Goal: Task Accomplishment & Management: Use online tool/utility

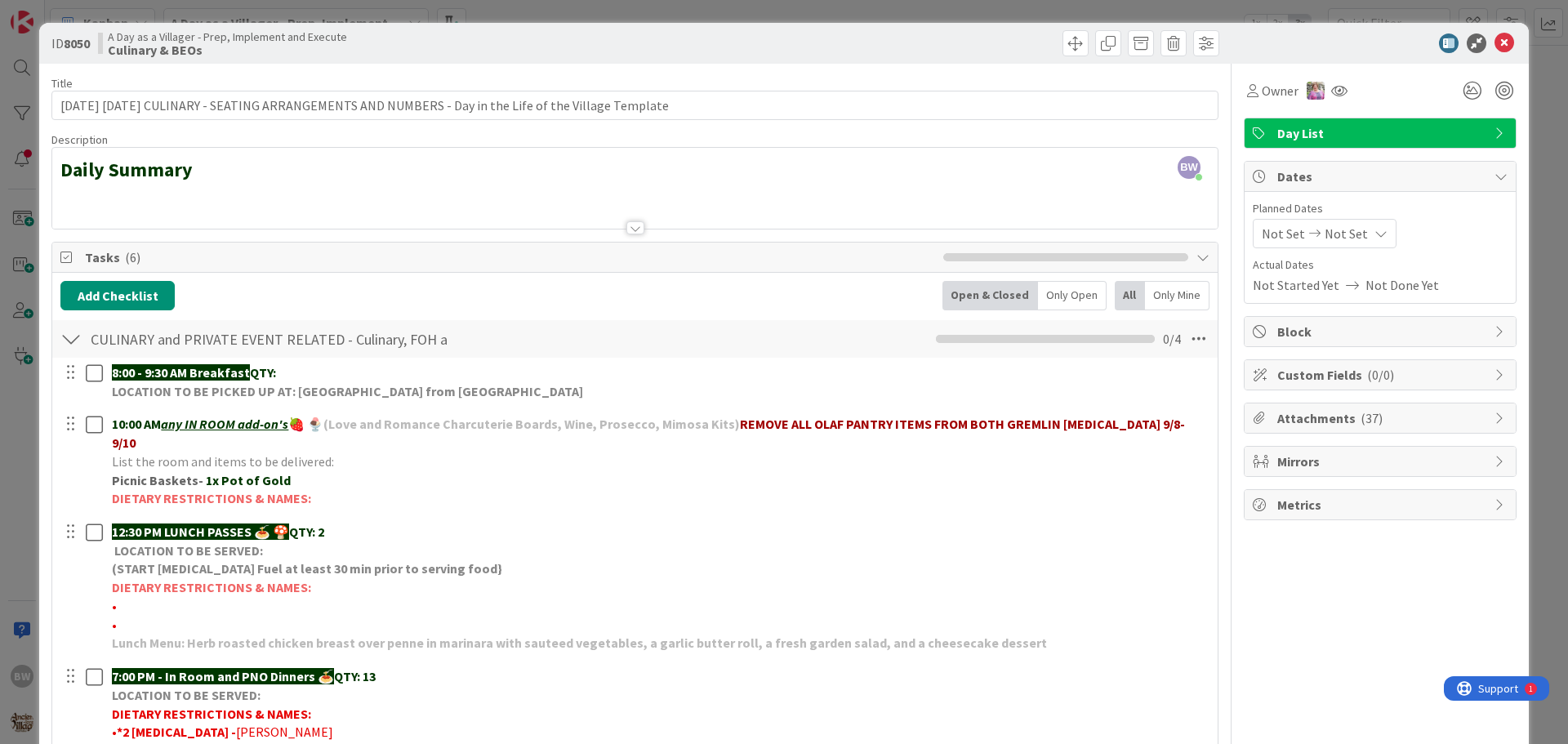
scroll to position [327, 0]
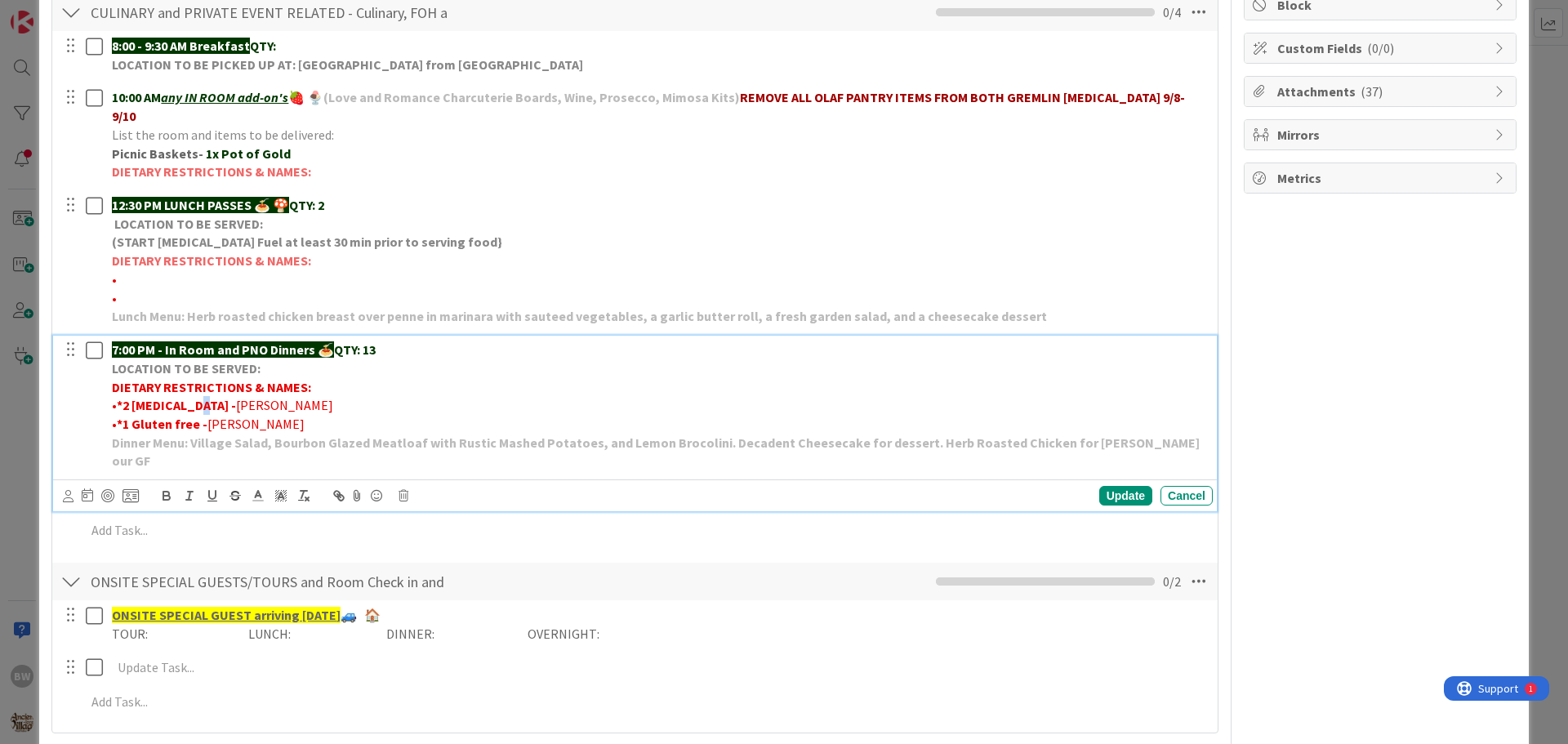
click at [192, 397] on strong "*2 [MEDICAL_DATA] -" at bounding box center [176, 405] width 120 height 16
click at [186, 397] on strong "*2 Nut allerges -" at bounding box center [165, 405] width 96 height 16
click at [1114, 486] on div "Update" at bounding box center [1126, 495] width 53 height 20
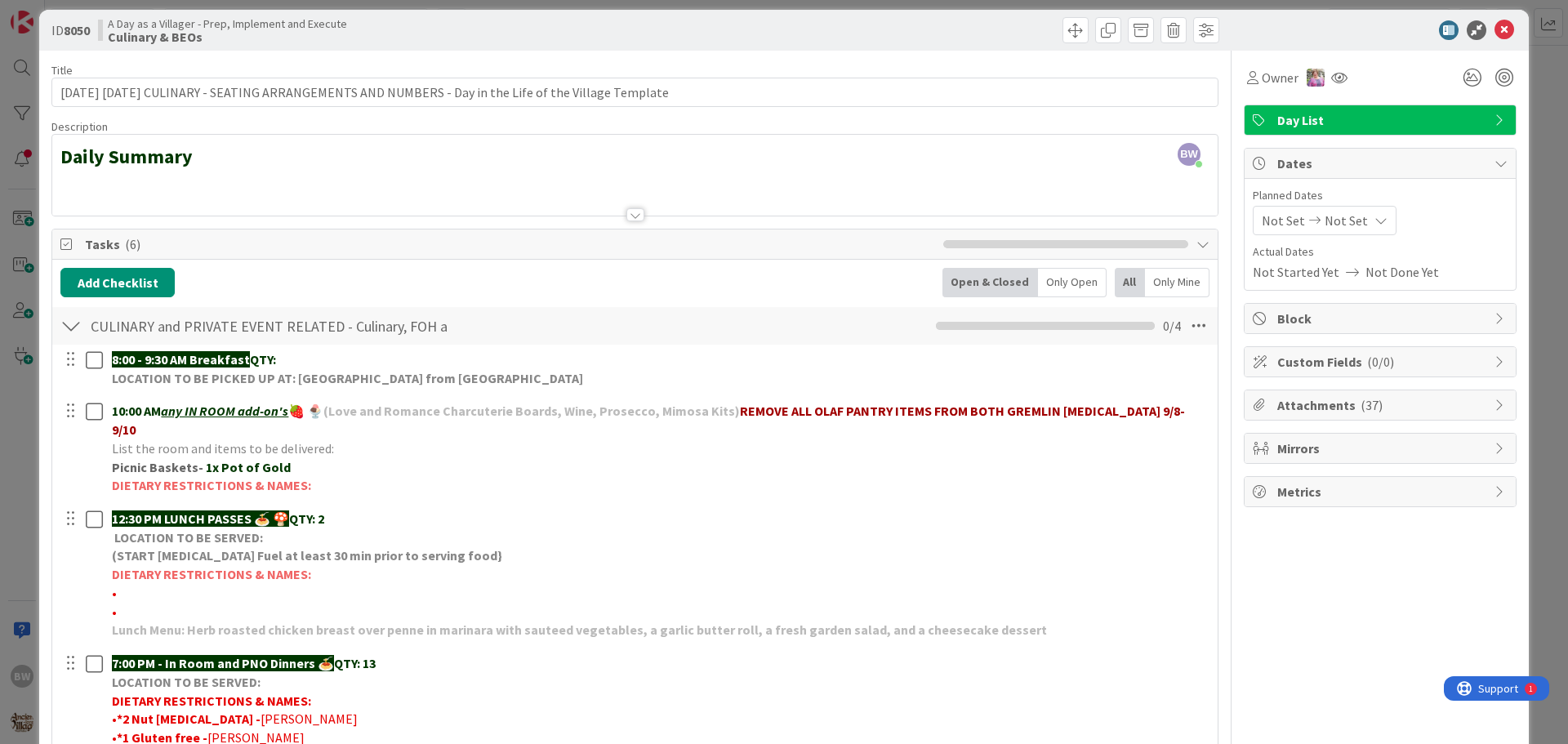
scroll to position [0, 0]
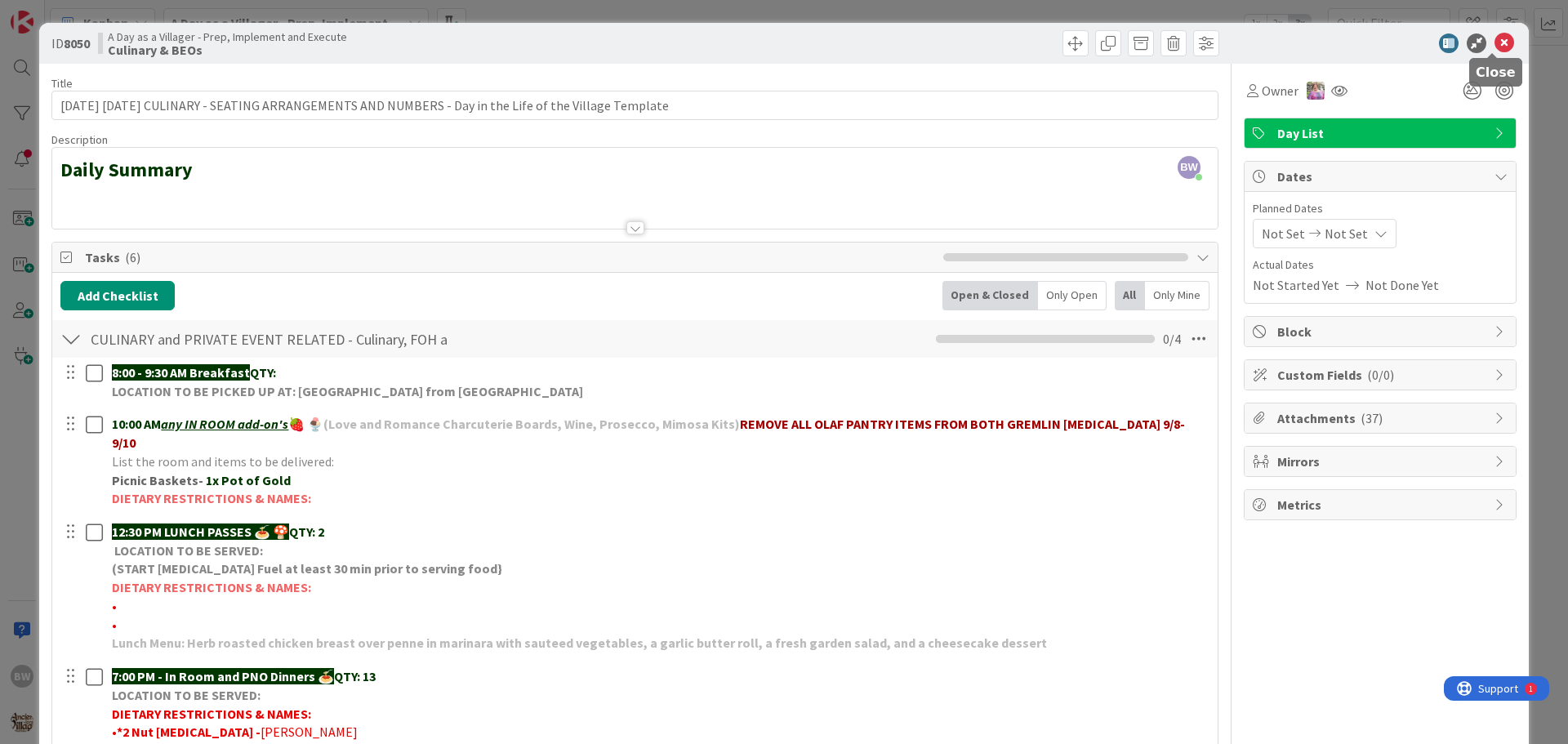
click at [1497, 42] on icon at bounding box center [1504, 43] width 20 height 20
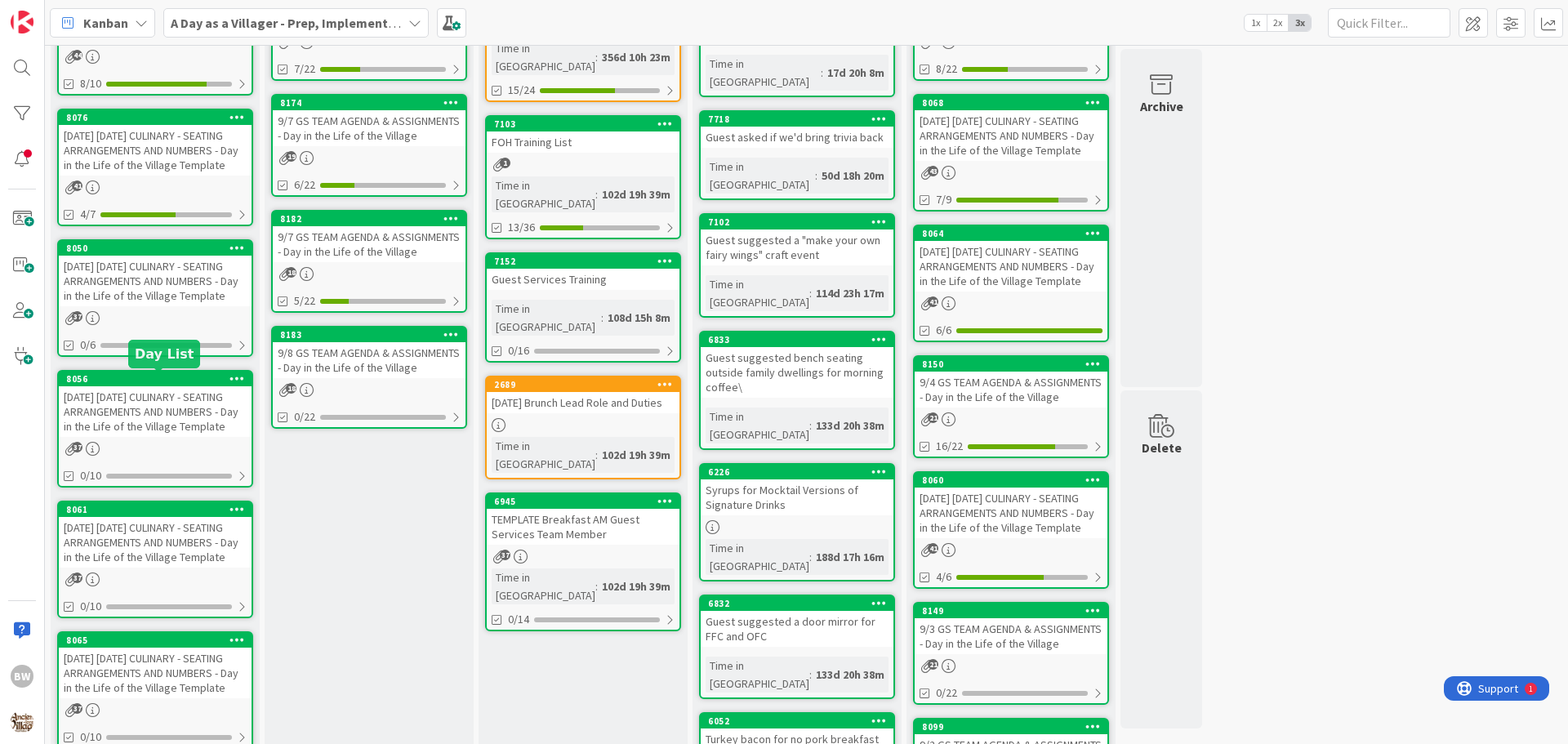
click at [137, 381] on div "8056" at bounding box center [158, 379] width 185 height 11
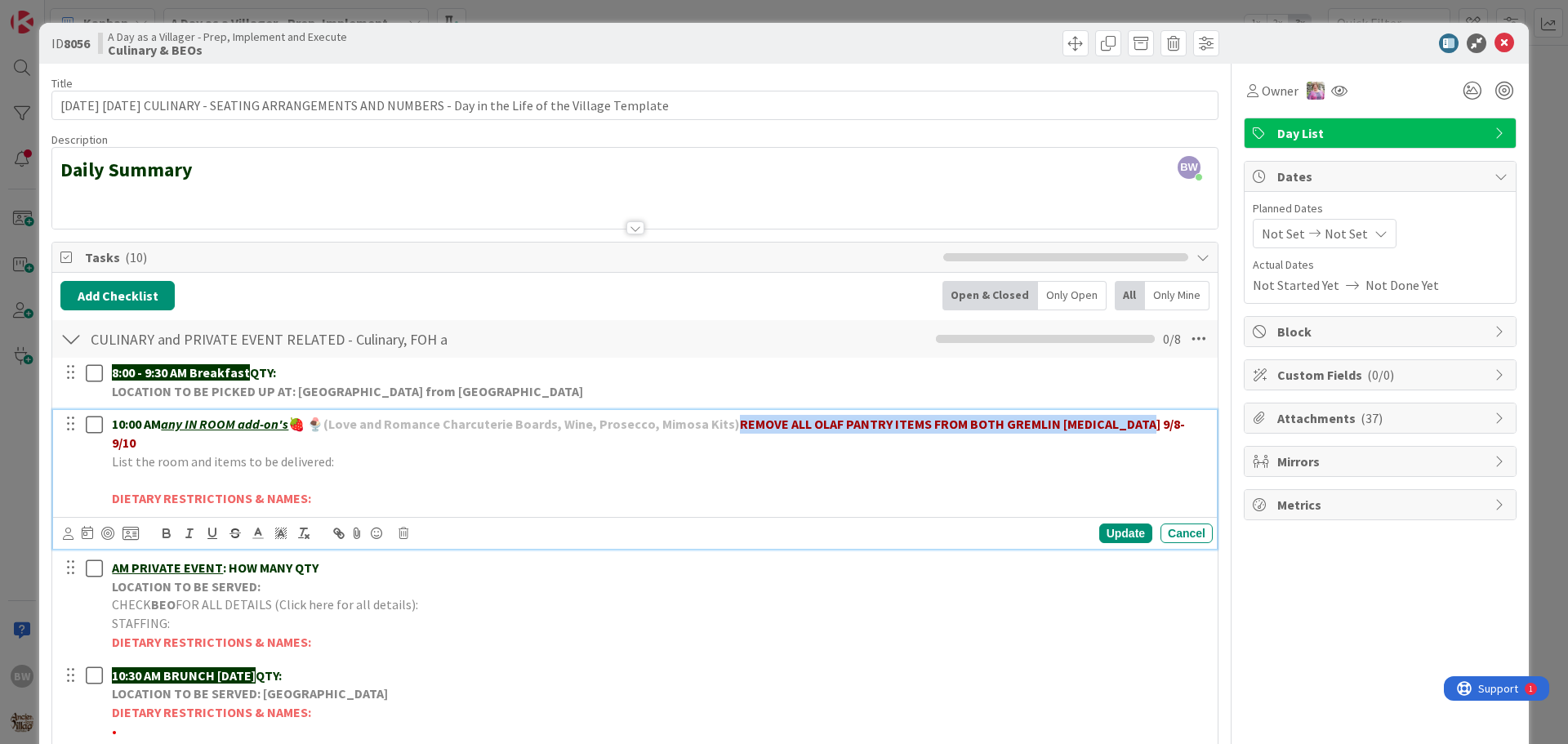
drag, startPoint x: 1142, startPoint y: 424, endPoint x: 738, endPoint y: 421, distance: 404.0
click at [738, 421] on p "10:00 AM any IN ROOM add-on's 🍓 🍨 (Love and Romance Charcuterie Boards, Wine, P…" at bounding box center [659, 433] width 1095 height 37
copy strong "REMOVE ALL OLAF PANTRY ITEMS FROM BOTH GREMLIN [MEDICAL_DATA] 9/8-9/10"
click at [1102, 524] on div "Update" at bounding box center [1126, 533] width 53 height 20
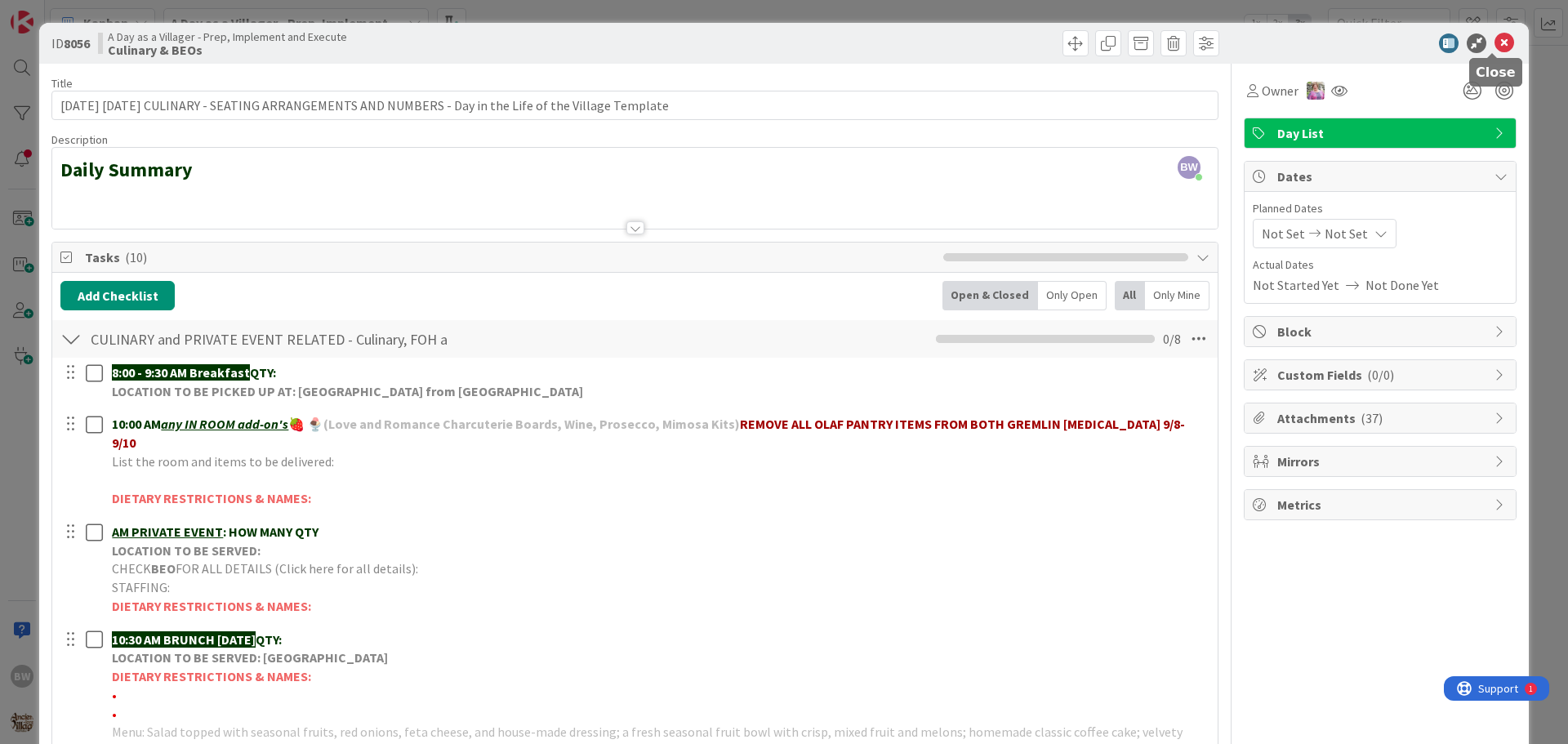
click at [1495, 40] on icon at bounding box center [1504, 43] width 20 height 20
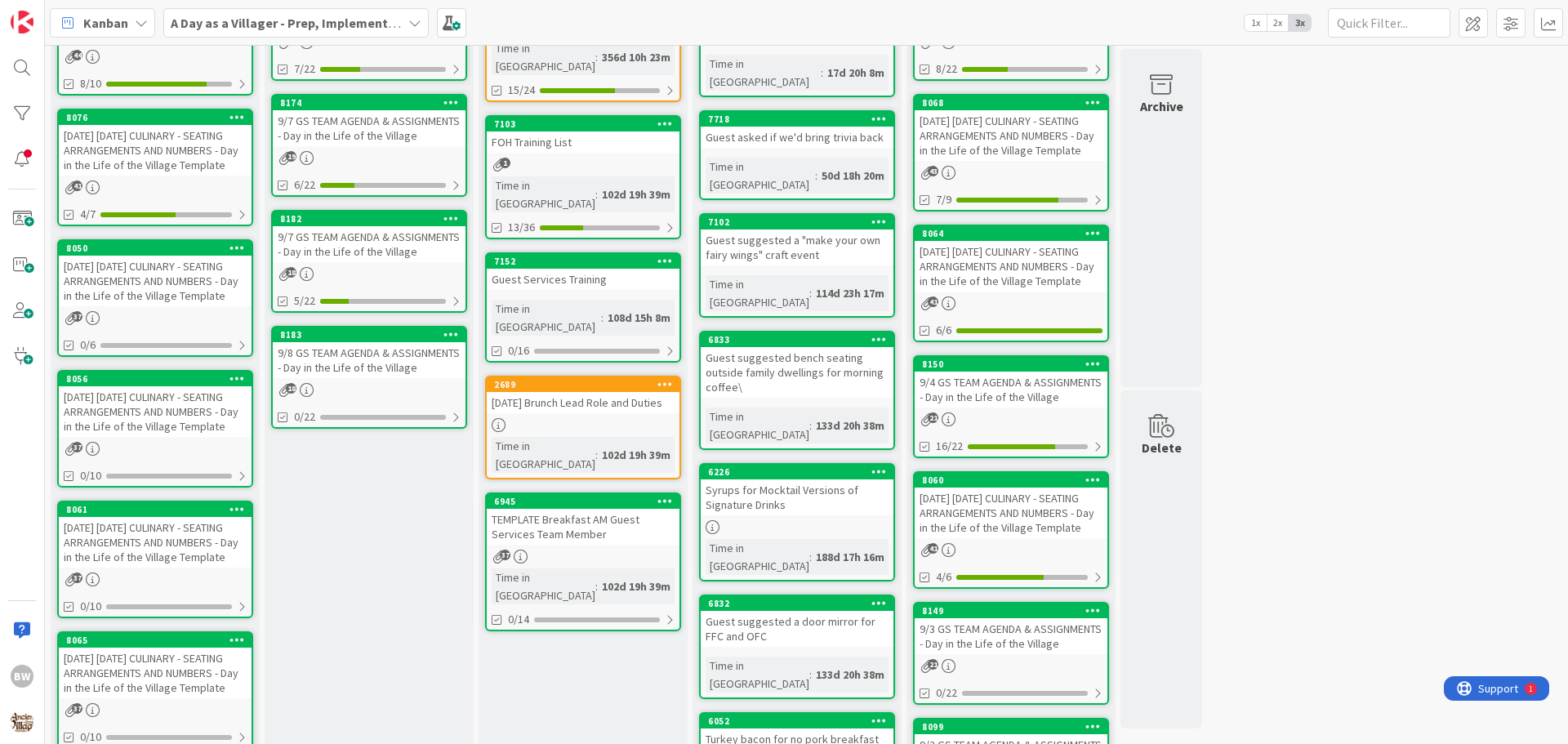
click at [145, 385] on div "8056" at bounding box center [154, 380] width 193 height 15
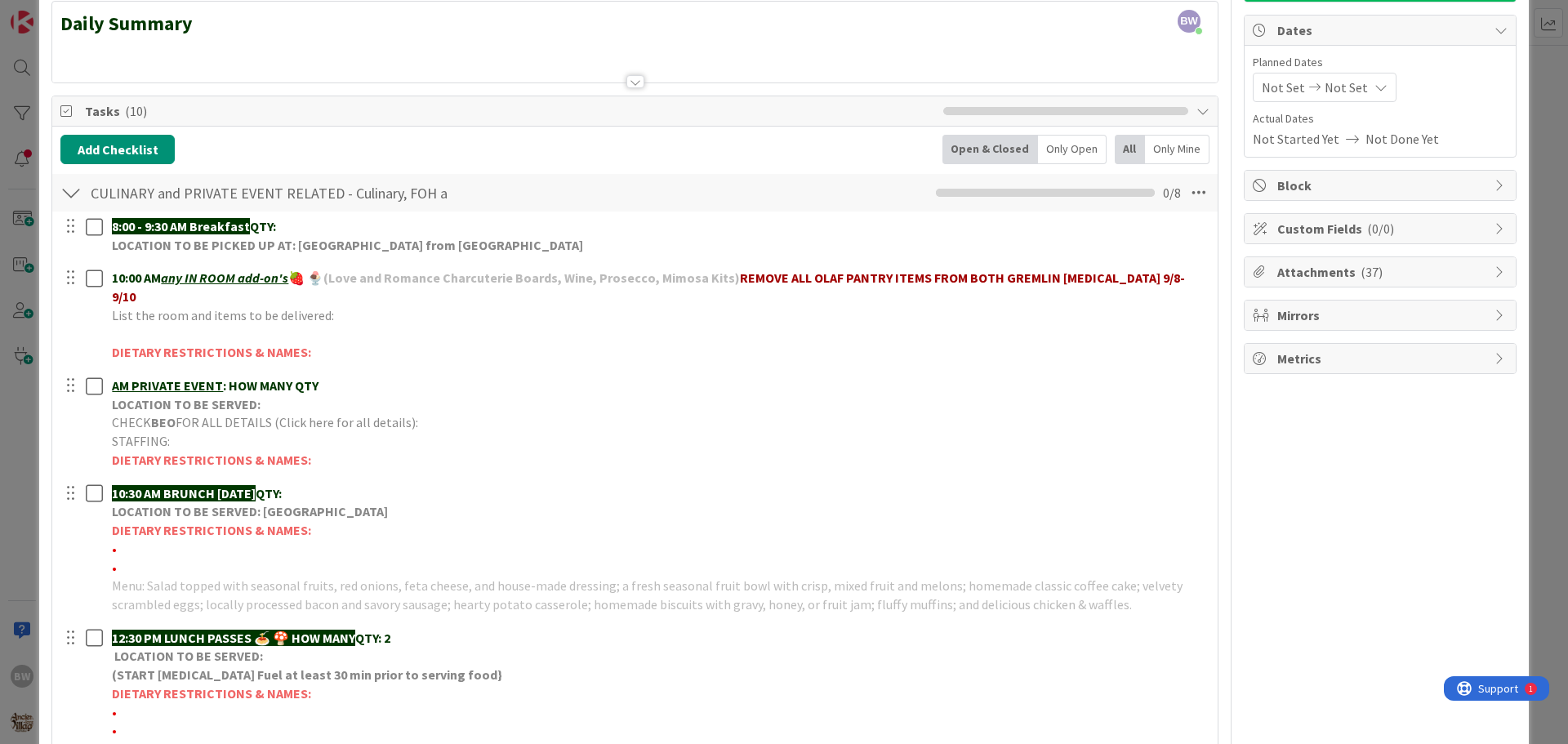
scroll to position [164, 0]
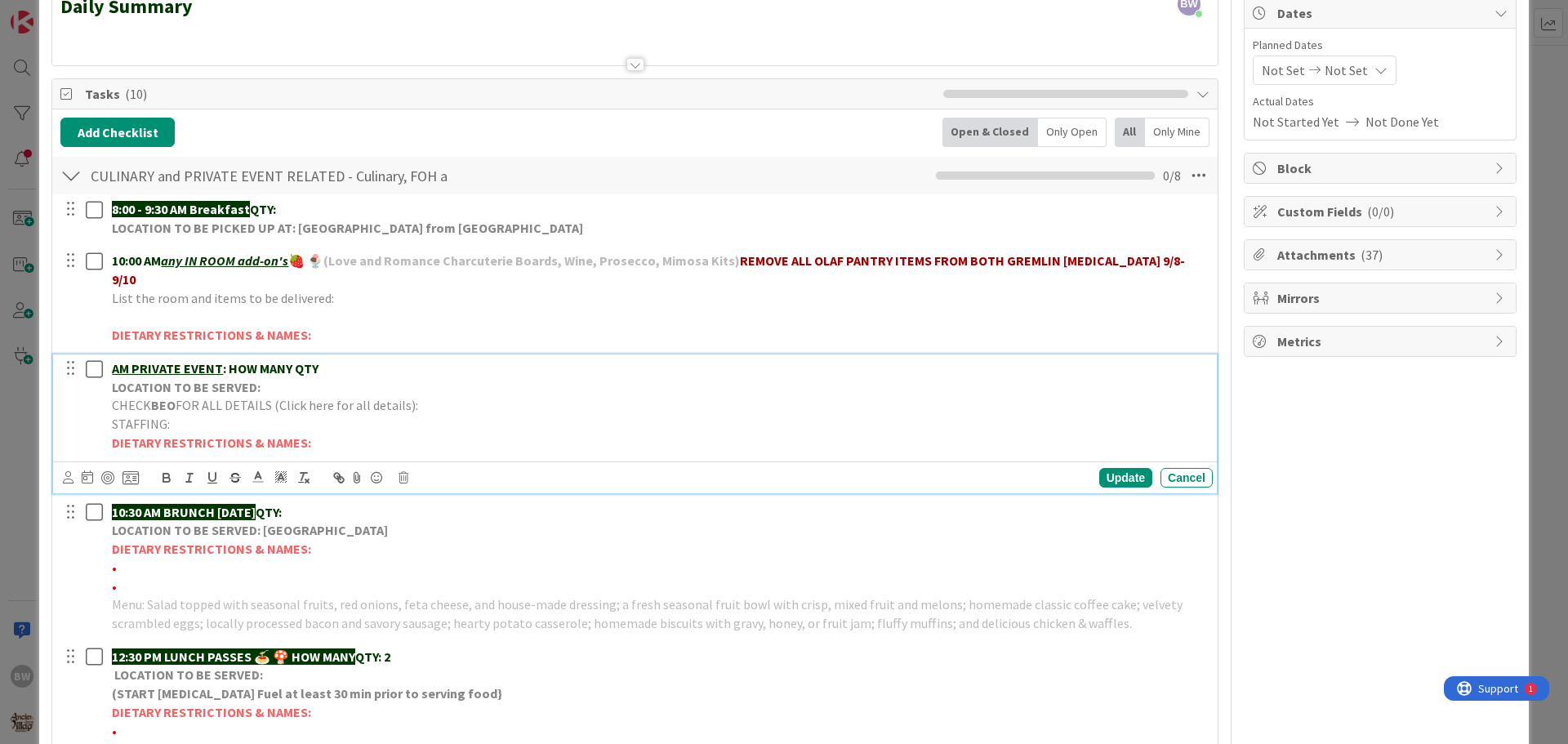
click at [177, 380] on strong "LOCATION TO BE SERVED:" at bounding box center [186, 387] width 149 height 16
click at [406, 472] on icon at bounding box center [403, 477] width 9 height 11
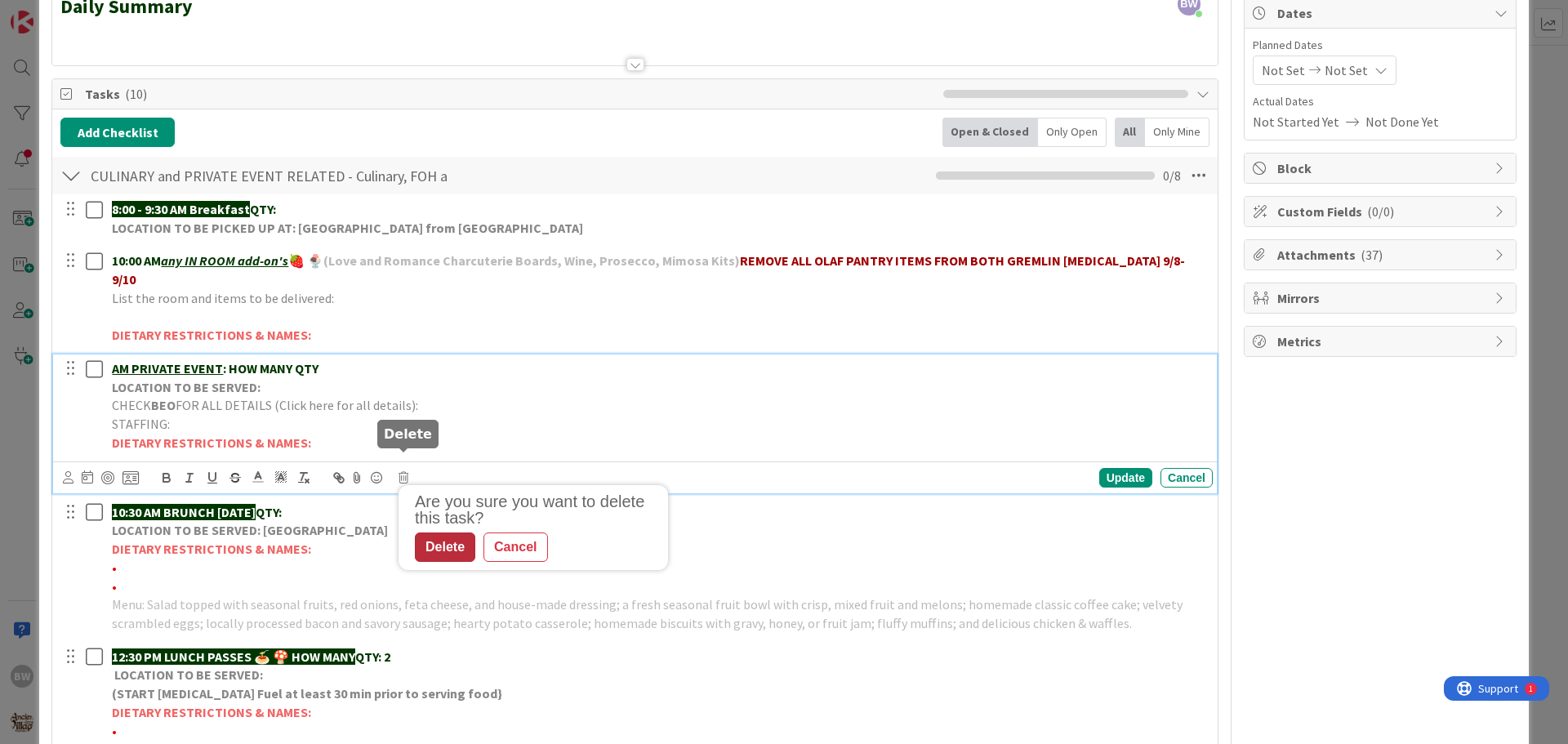
click at [455, 533] on div "Delete" at bounding box center [445, 547] width 60 height 29
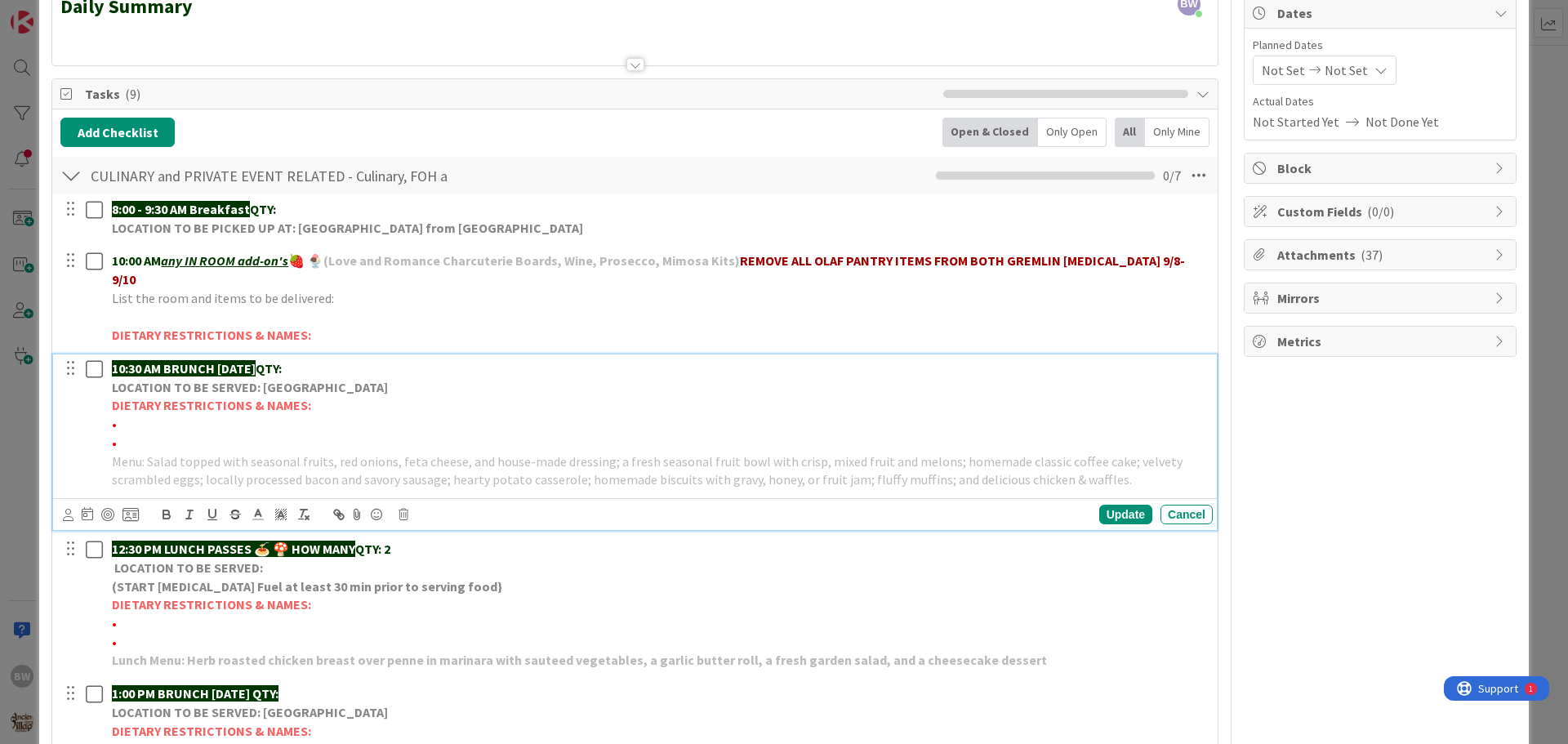
click at [248, 397] on strong "DIETARY RESTRICTIONS & NAMES:" at bounding box center [212, 405] width 200 height 16
click at [397, 503] on div "Update Cancel" at bounding box center [638, 514] width 1150 height 23
click at [399, 509] on icon at bounding box center [403, 515] width 9 height 11
click at [435, 570] on div "Delete" at bounding box center [445, 584] width 60 height 29
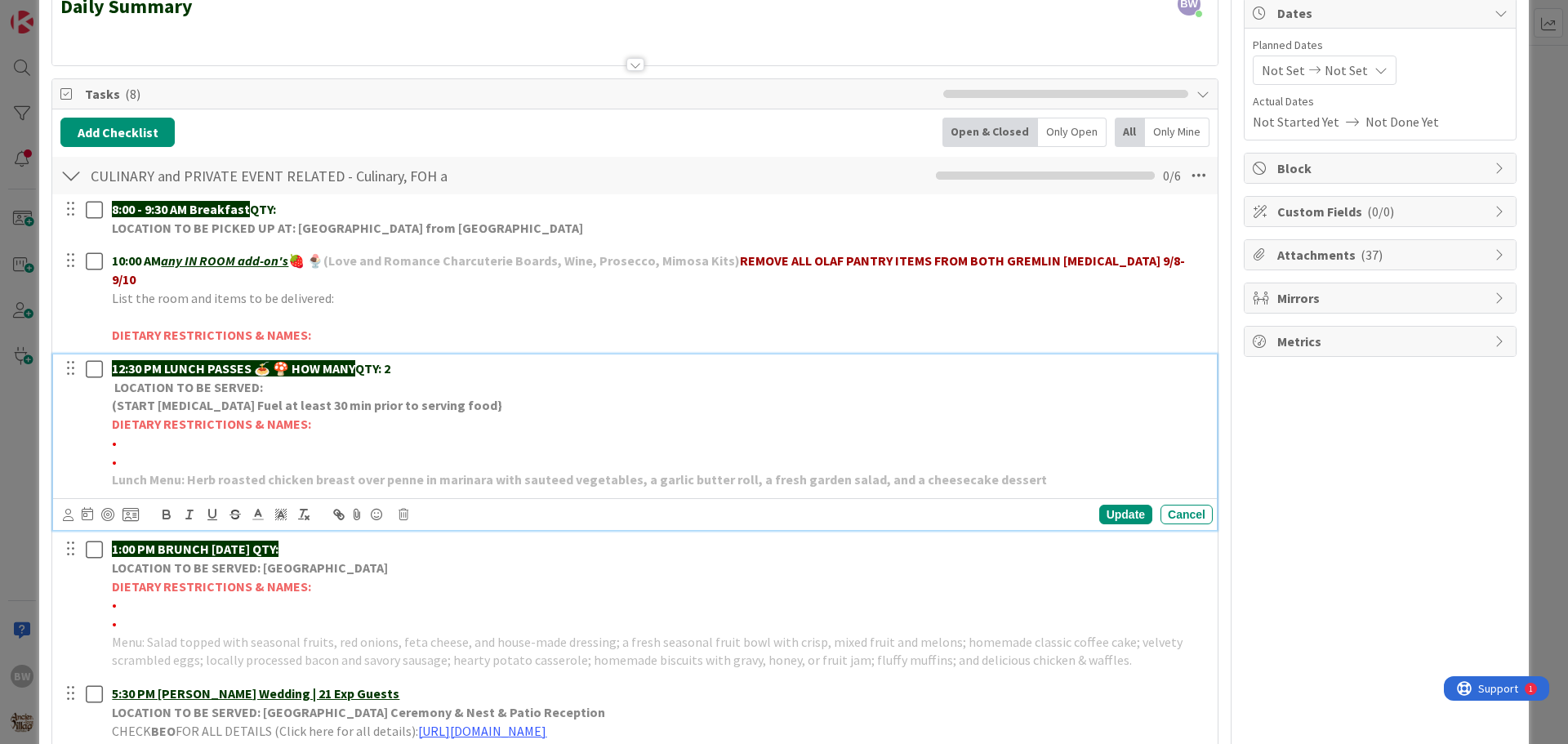
drag, startPoint x: 293, startPoint y: 346, endPoint x: 363, endPoint y: 346, distance: 70.0
click at [363, 360] on p "12:30 PM LUNCH PASSES 🍝 🍄 HOW MANY QTY: 2" at bounding box center [659, 369] width 1095 height 19
click at [1105, 505] on div "Update" at bounding box center [1126, 514] width 53 height 20
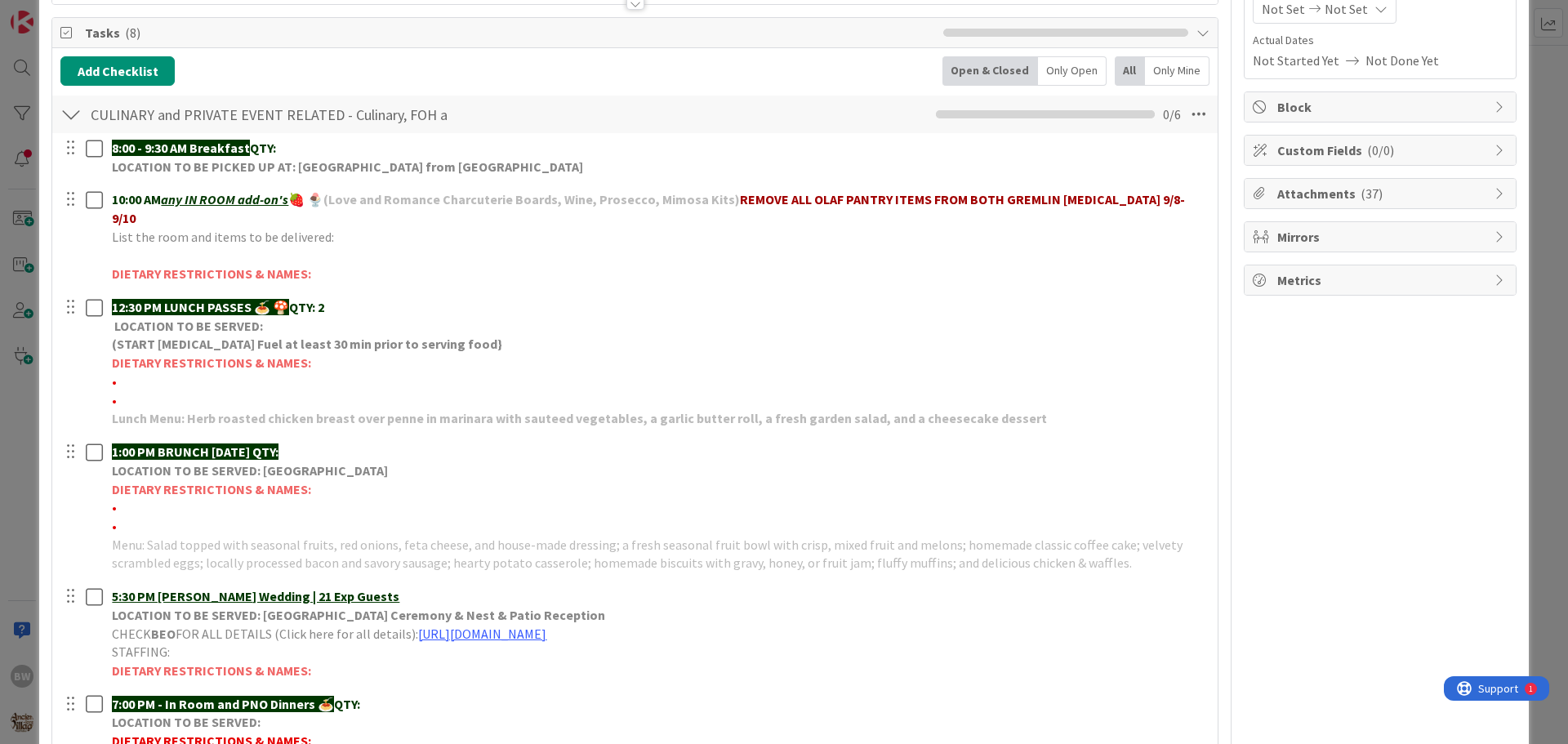
scroll to position [327, 0]
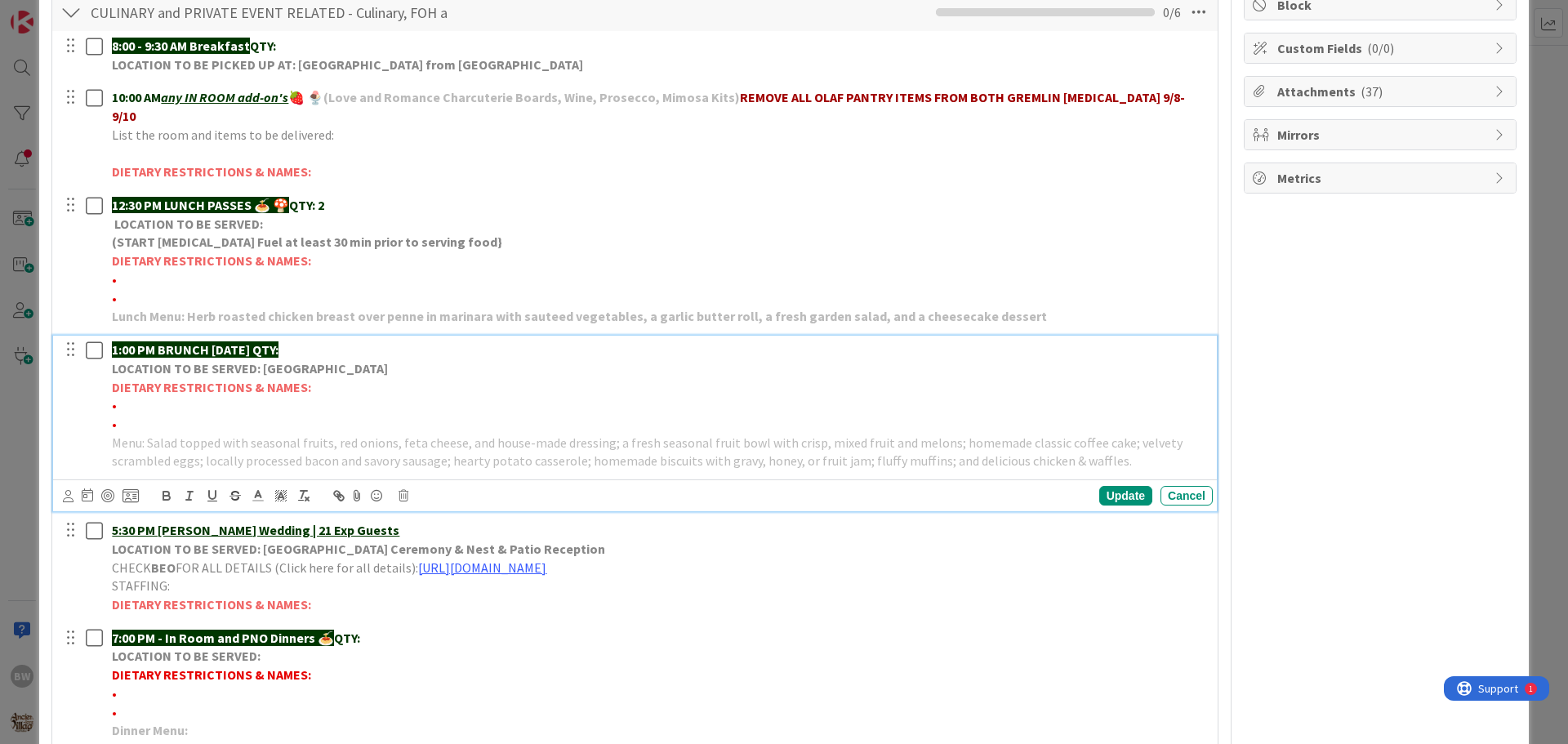
click at [194, 361] on strong "LOCATION TO BE SERVED: [GEOGRAPHIC_DATA]" at bounding box center [249, 368] width 276 height 16
click at [408, 491] on icon at bounding box center [403, 496] width 9 height 11
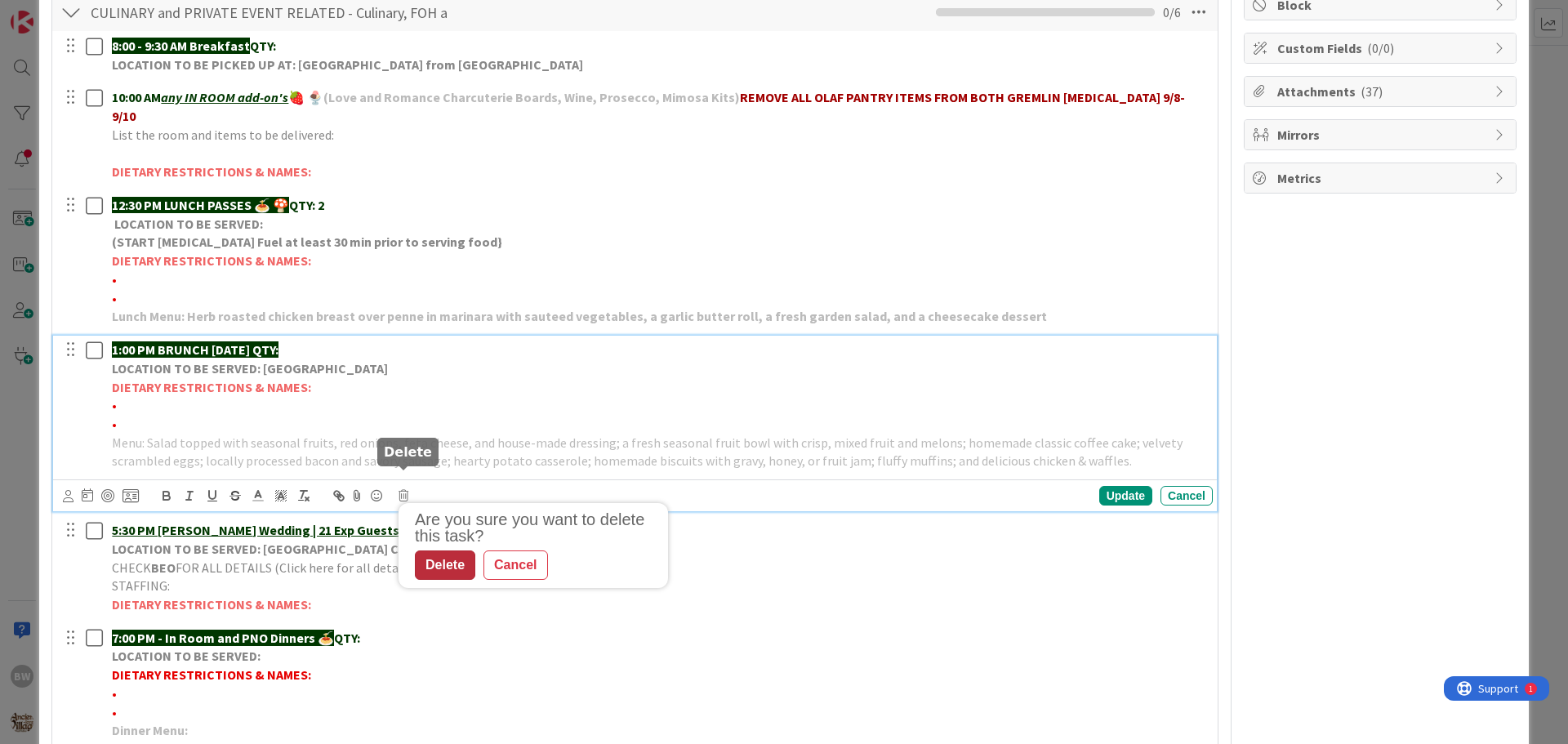
click at [450, 551] on div "Delete" at bounding box center [445, 565] width 60 height 29
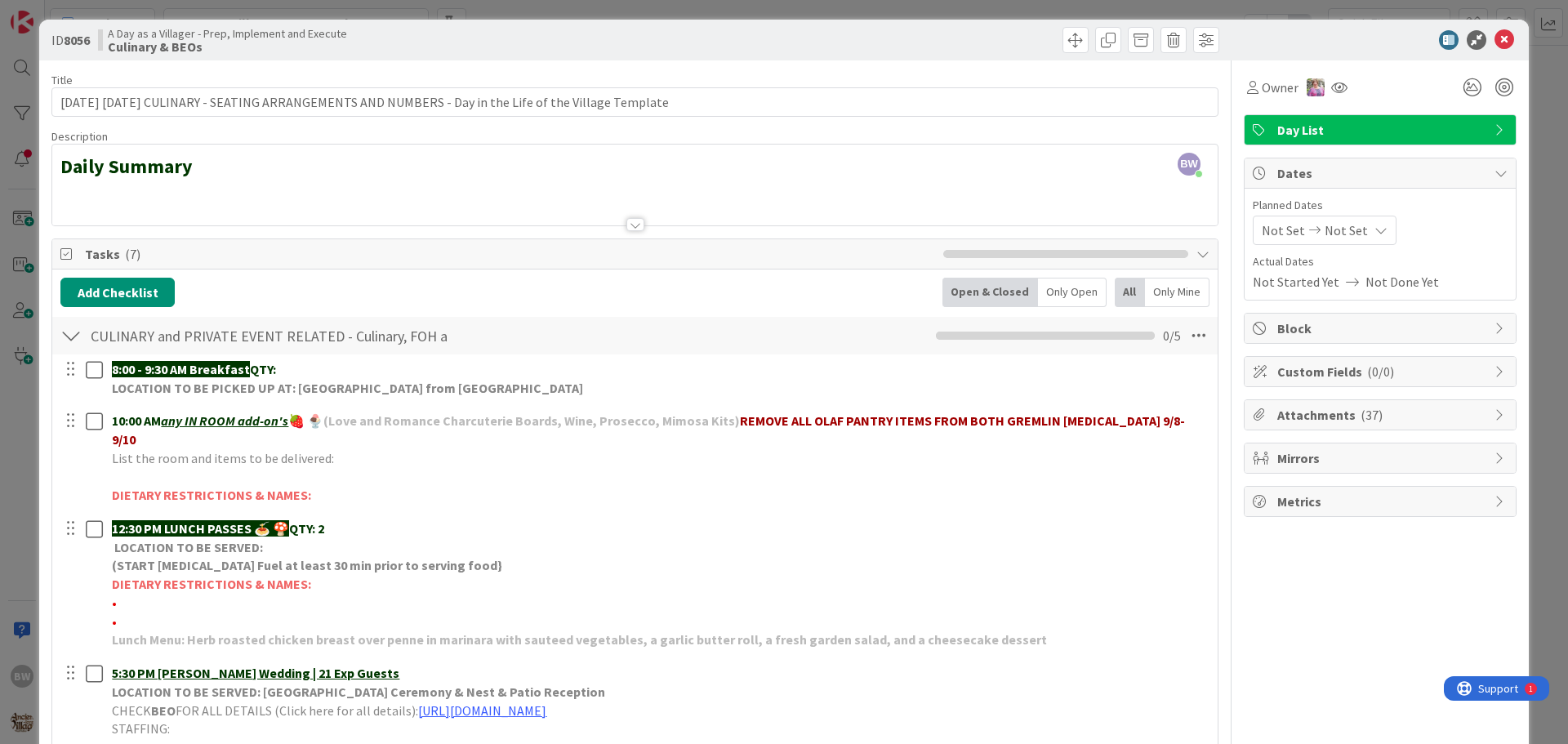
scroll to position [0, 0]
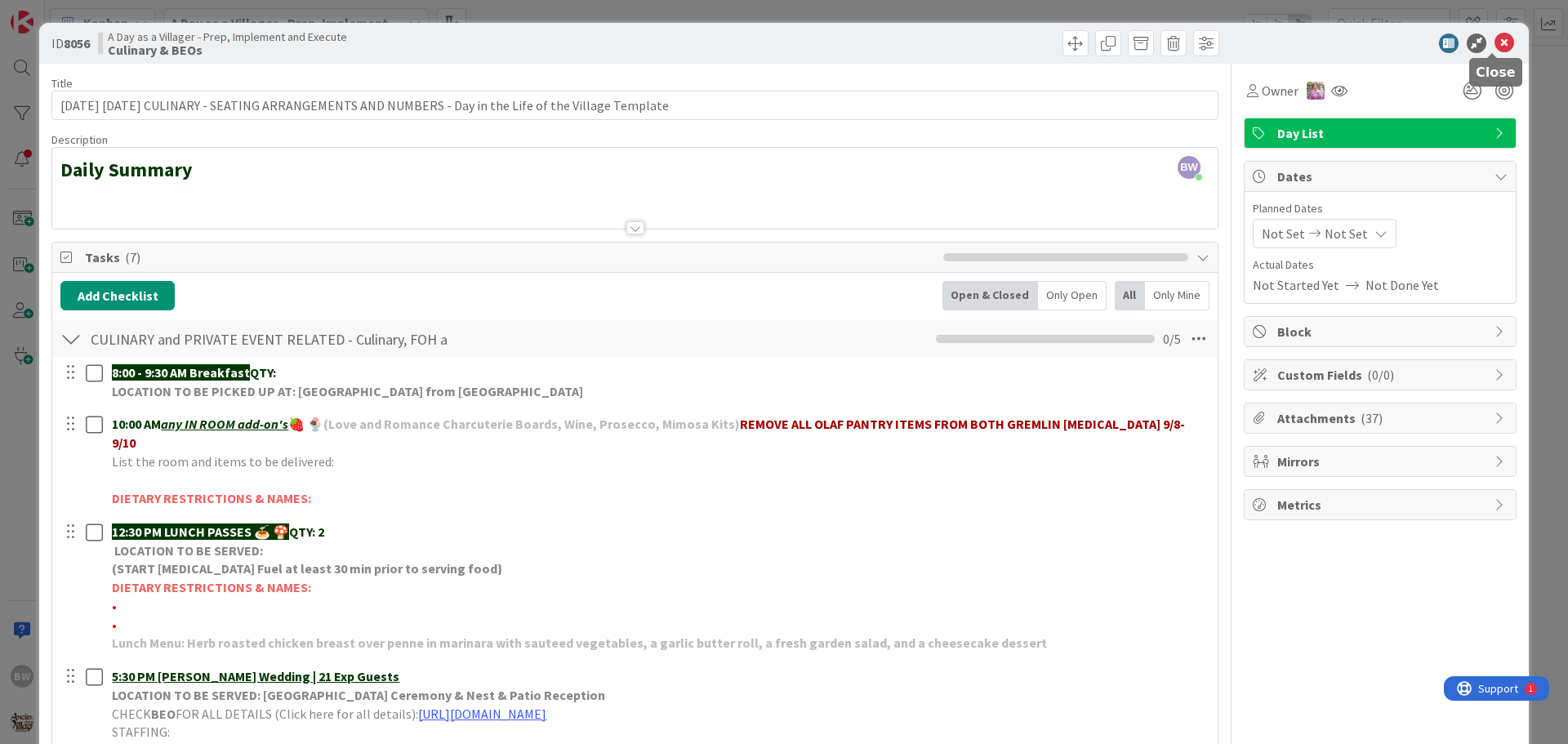
click at [1495, 47] on icon at bounding box center [1504, 43] width 20 height 20
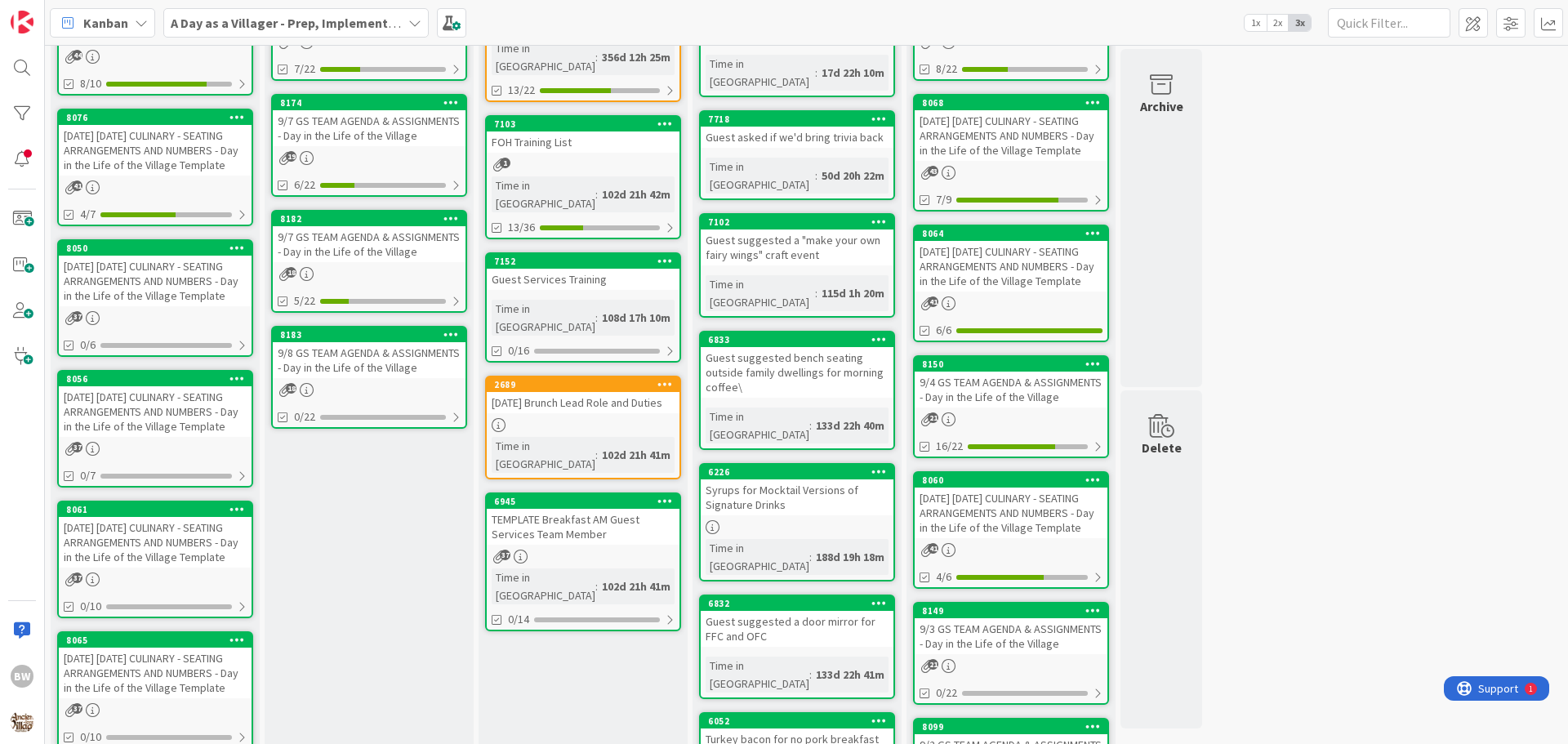
click at [152, 518] on div "[DATE] [DATE] CULINARY - SEATING ARRANGEMENTS AND NUMBERS - Day in the Life of …" at bounding box center [154, 542] width 193 height 51
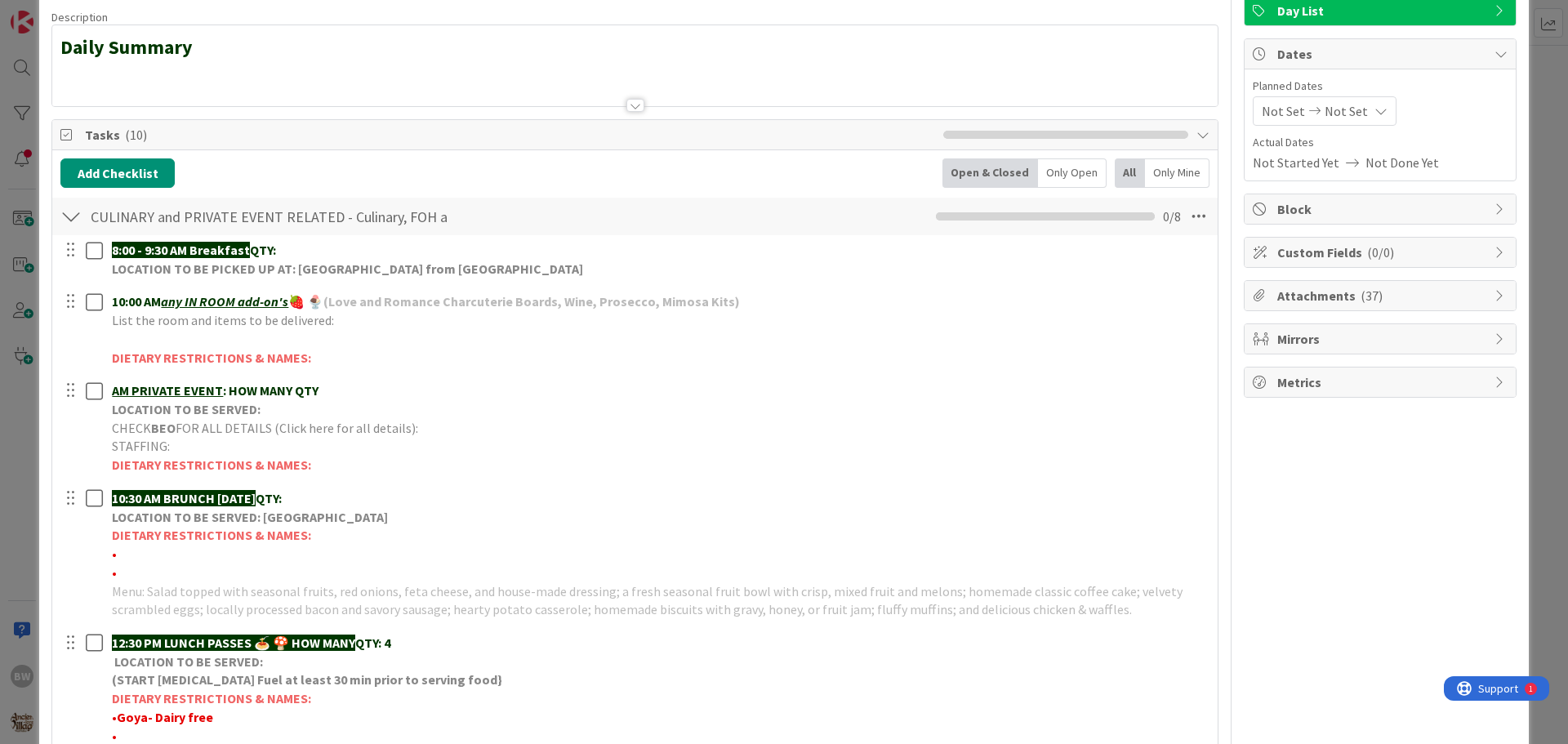
scroll to position [245, 0]
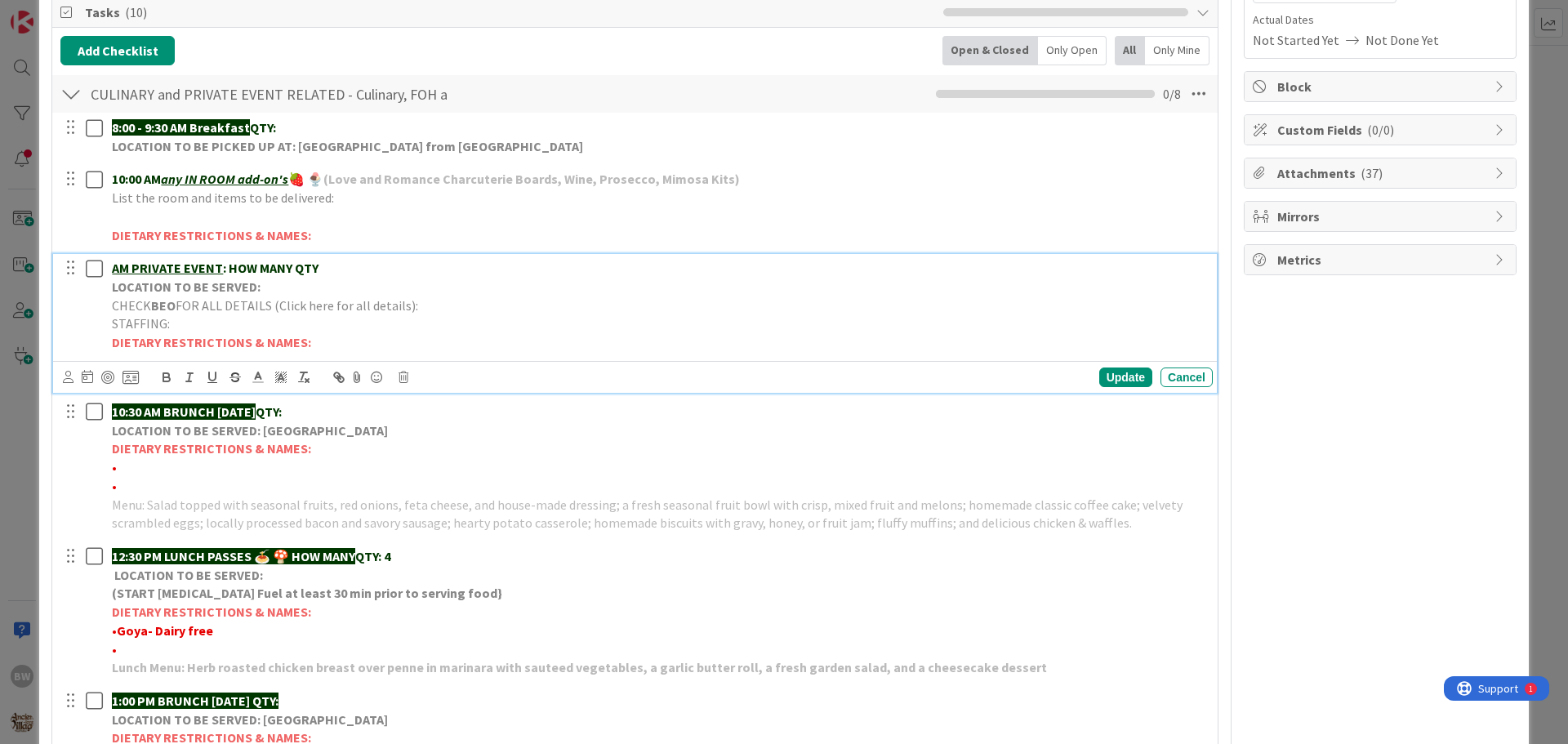
click at [211, 287] on strong "LOCATION TO BE SERVED:" at bounding box center [186, 286] width 149 height 16
click at [399, 380] on icon at bounding box center [403, 378] width 9 height 11
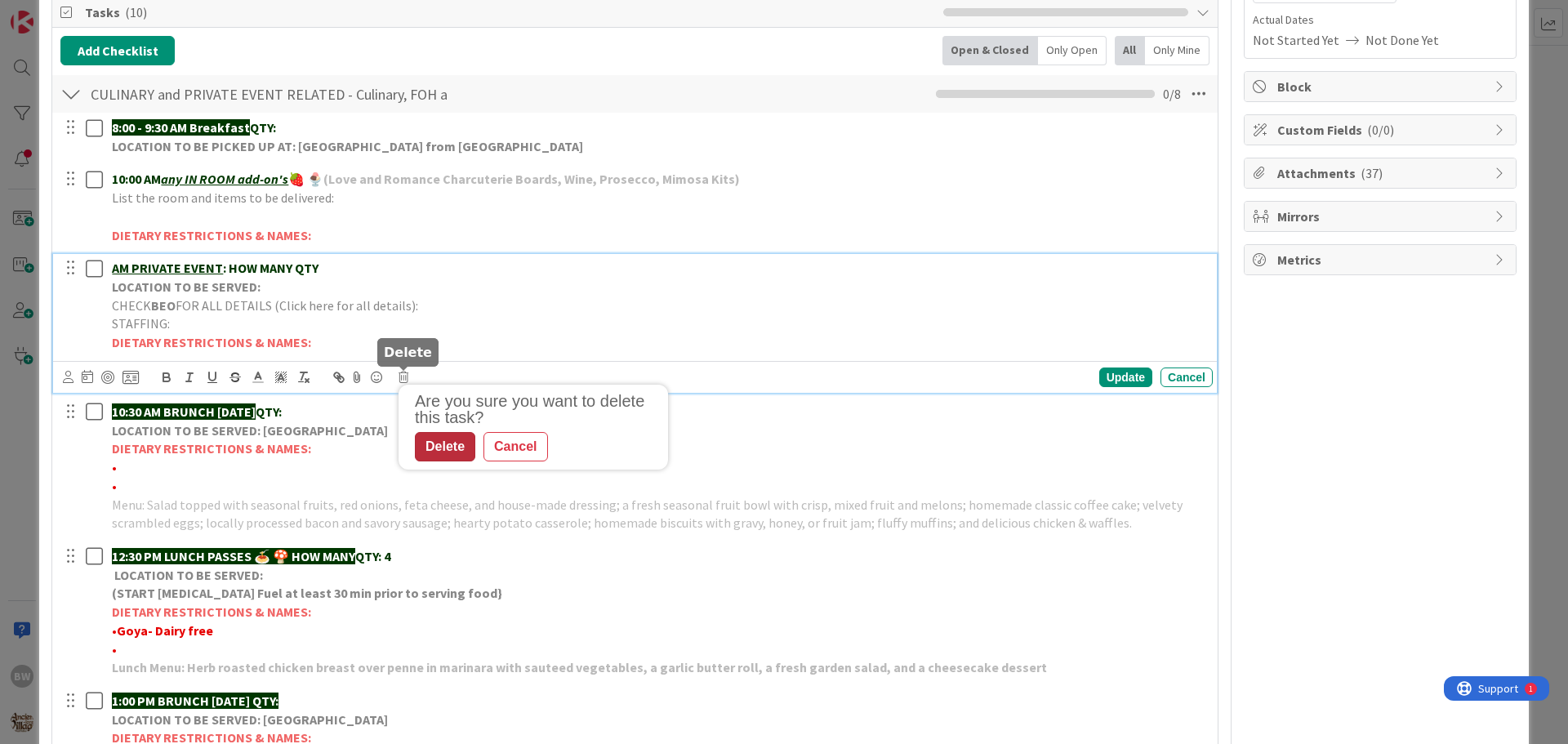
click at [451, 446] on div "Delete" at bounding box center [445, 446] width 60 height 29
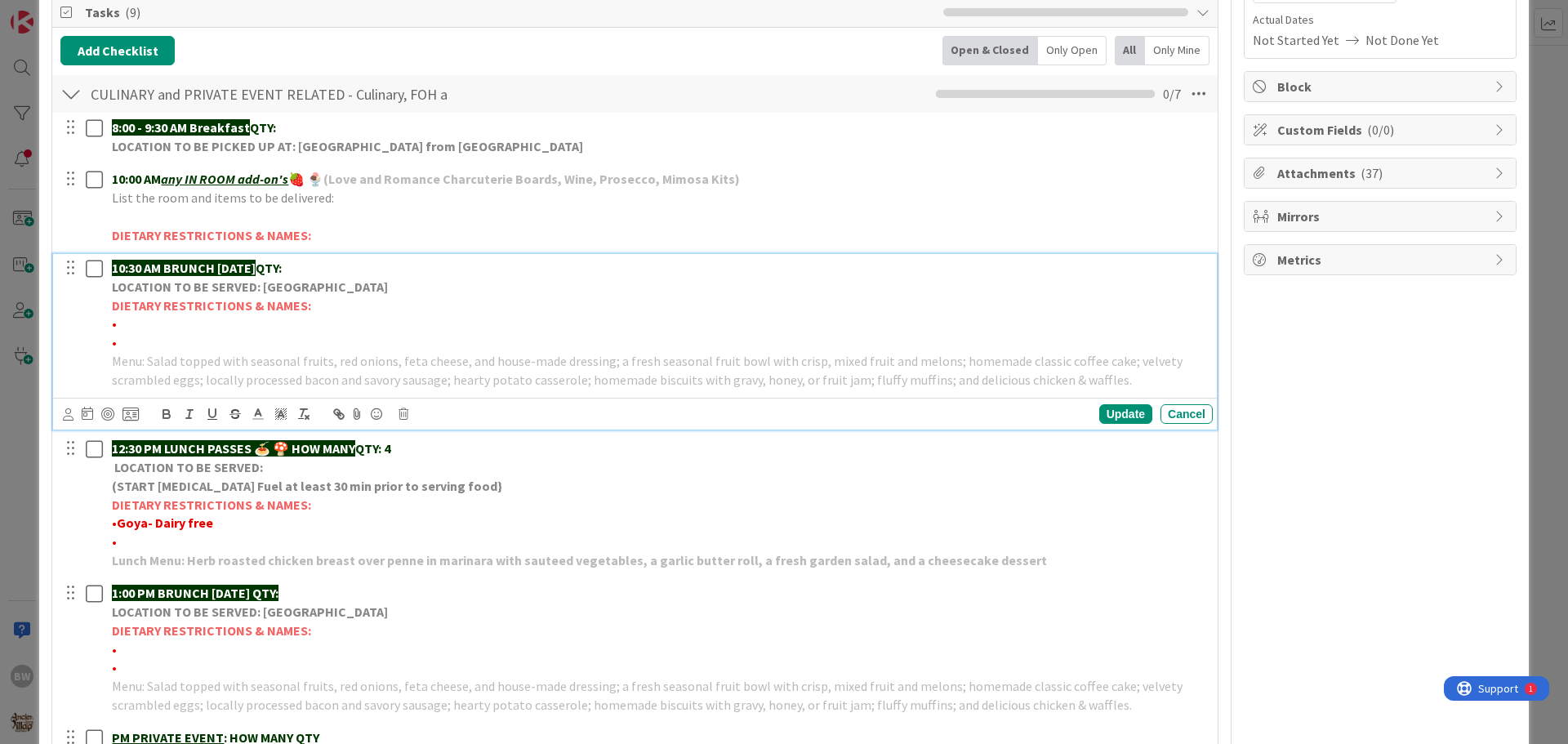
click at [262, 298] on strong "DIETARY RESTRICTIONS & NAMES:" at bounding box center [212, 305] width 200 height 16
click at [404, 411] on icon at bounding box center [403, 414] width 9 height 11
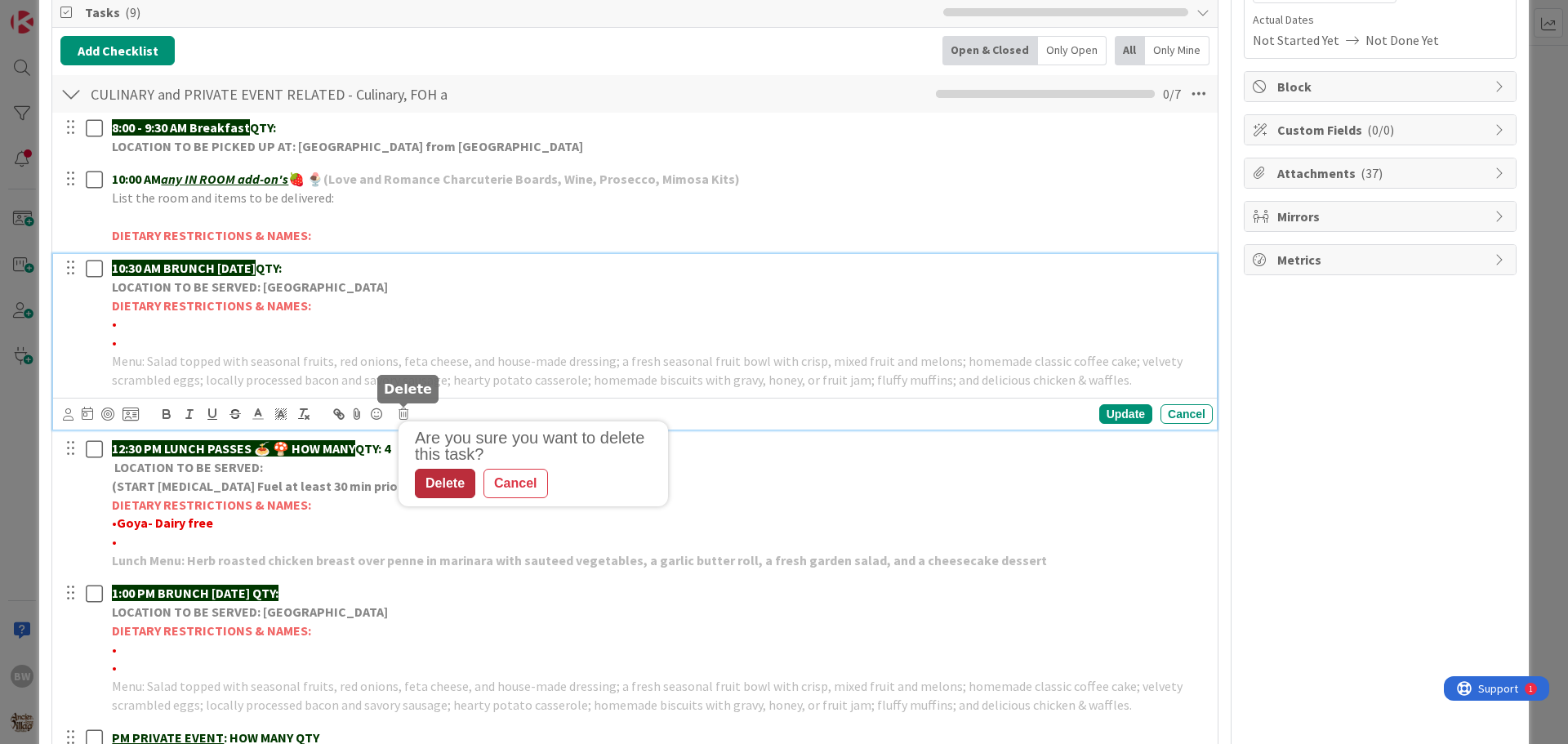
click at [435, 480] on div "Delete" at bounding box center [445, 483] width 60 height 29
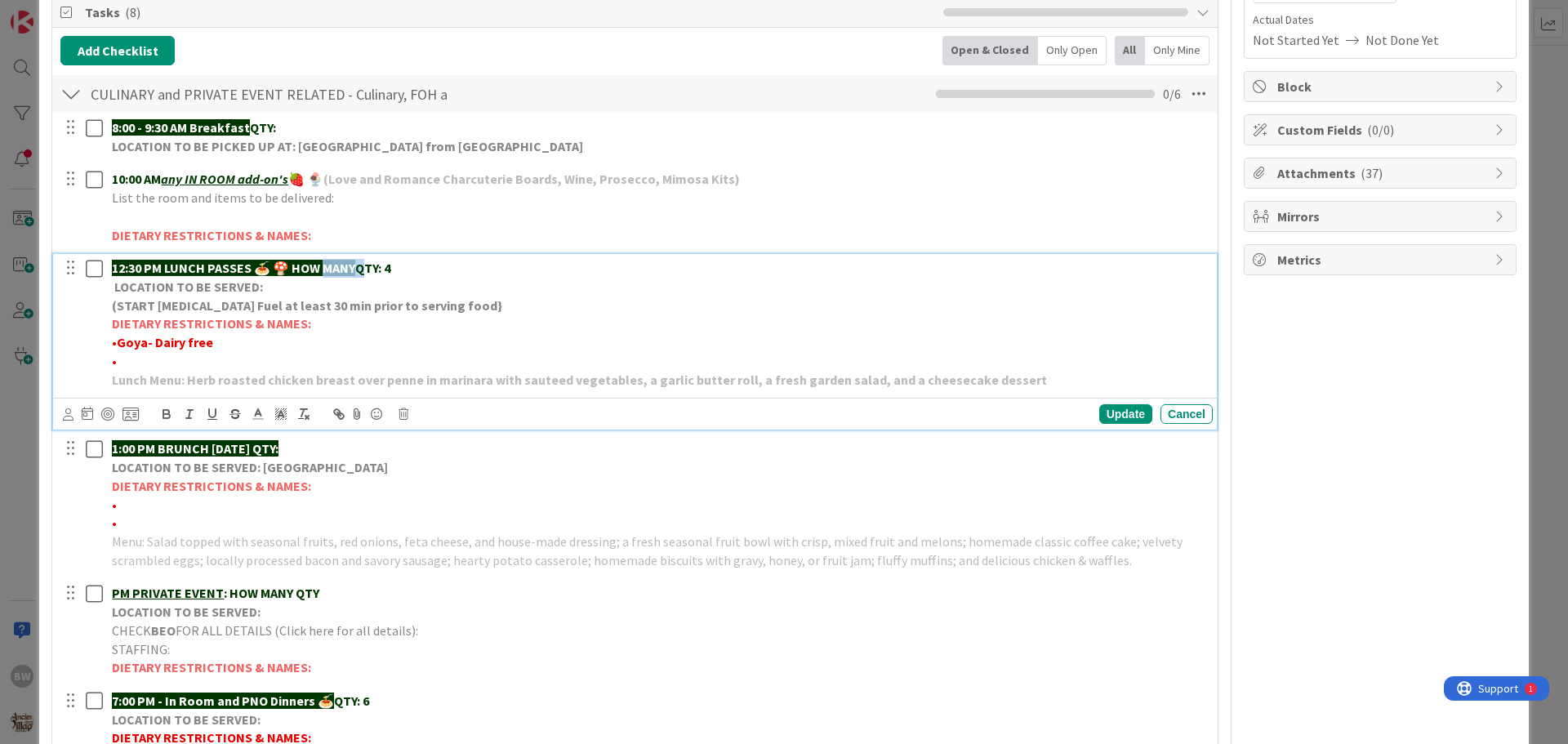
drag, startPoint x: 367, startPoint y: 268, endPoint x: 326, endPoint y: 270, distance: 41.0
click at [326, 270] on p "12:30 PM LUNCH PASSES 🍝 🍄 HOW MANY QTY: 4" at bounding box center [659, 268] width 1095 height 19
click at [324, 270] on strong "12:30 PM LUNCH PASSES 🍝 🍄 HOW MANY" at bounding box center [233, 267] width 244 height 16
drag, startPoint x: 291, startPoint y: 268, endPoint x: 363, endPoint y: 268, distance: 72.0
click at [363, 268] on p "12:30 PM LUNCH PASSES 🍝 🍄 HOW MANY QTY: 4" at bounding box center [659, 268] width 1095 height 19
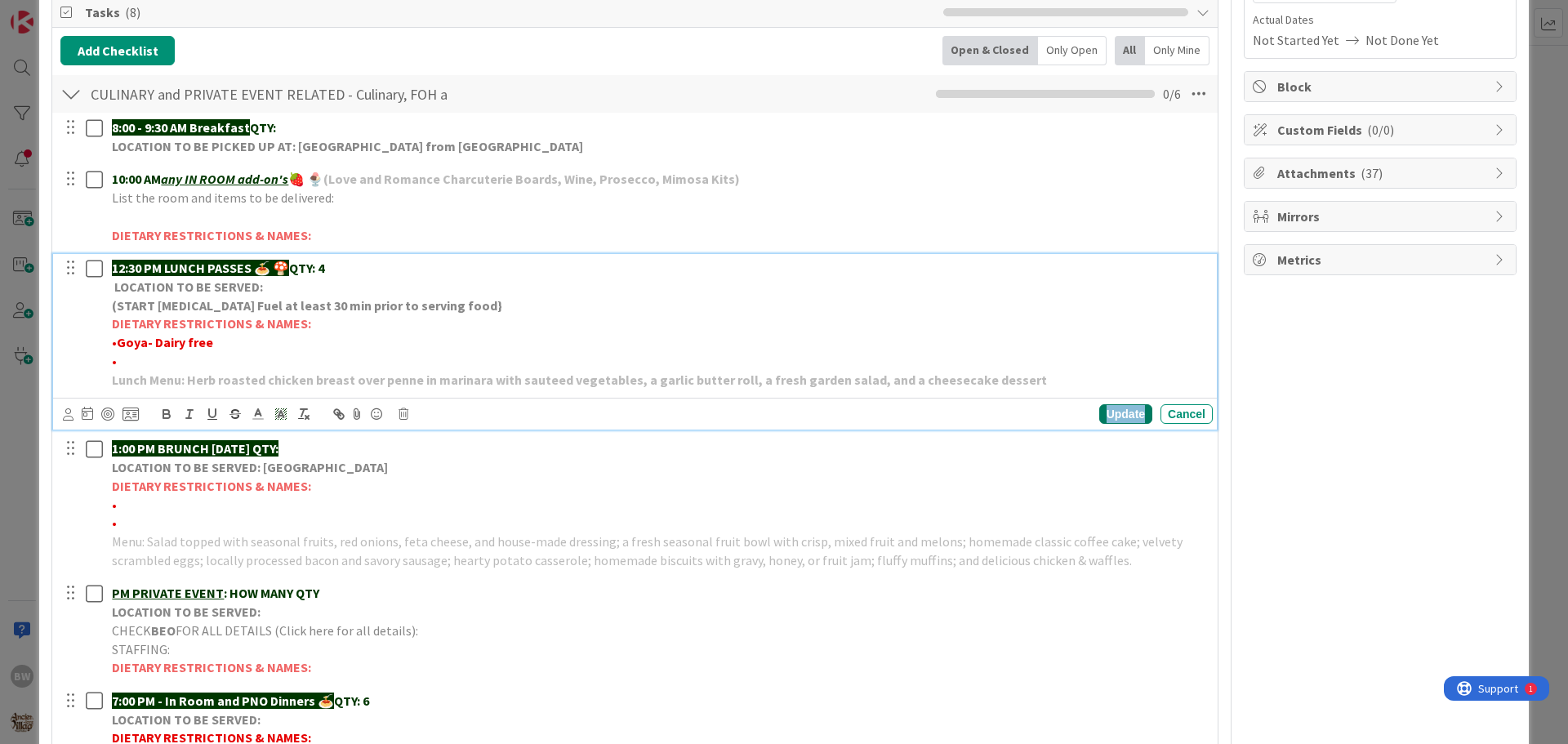
click at [1102, 415] on div "Update" at bounding box center [1126, 413] width 53 height 20
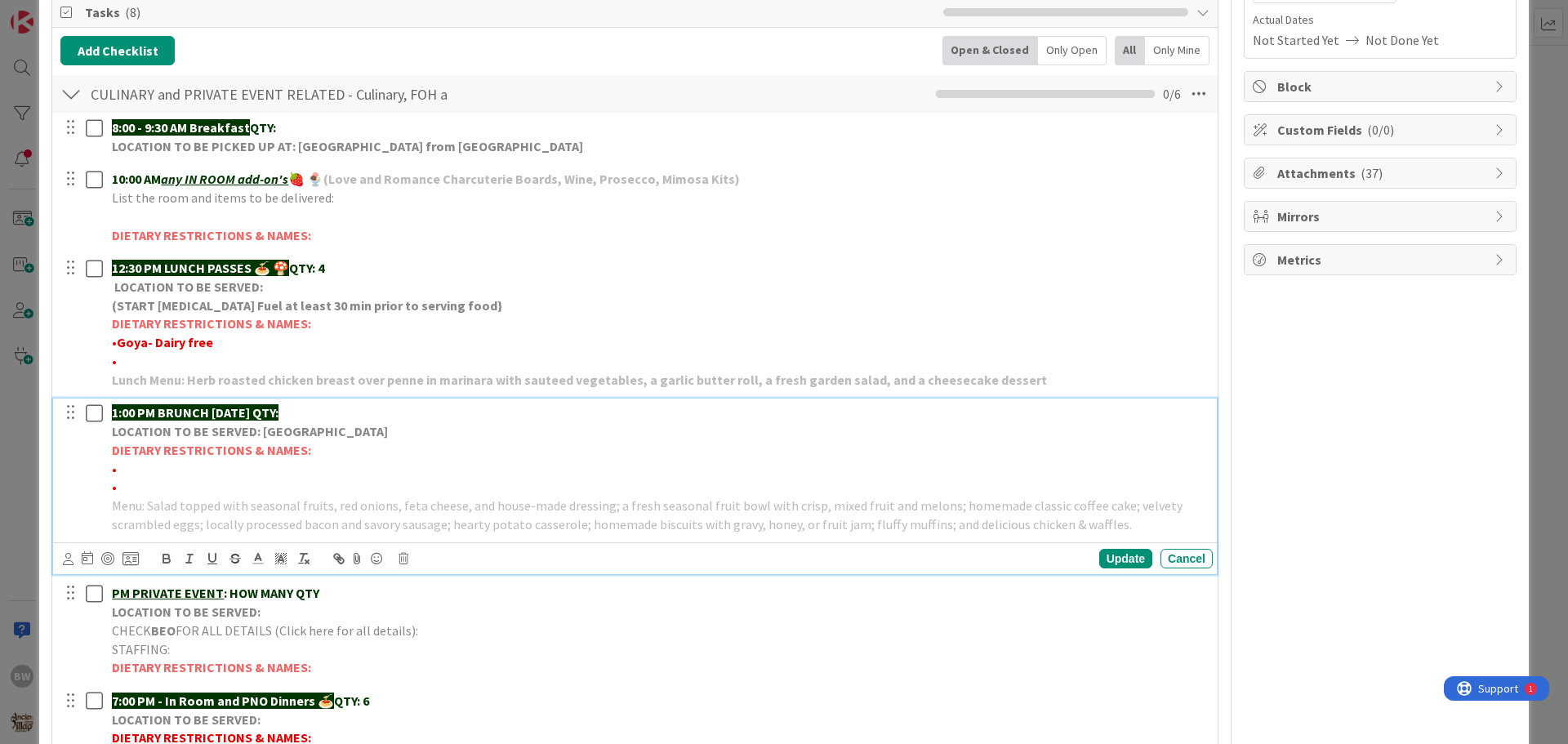
click at [240, 419] on strong "1:00 PM BRUNCH [DATE] QTY:" at bounding box center [195, 412] width 167 height 16
click at [400, 563] on icon at bounding box center [403, 558] width 9 height 11
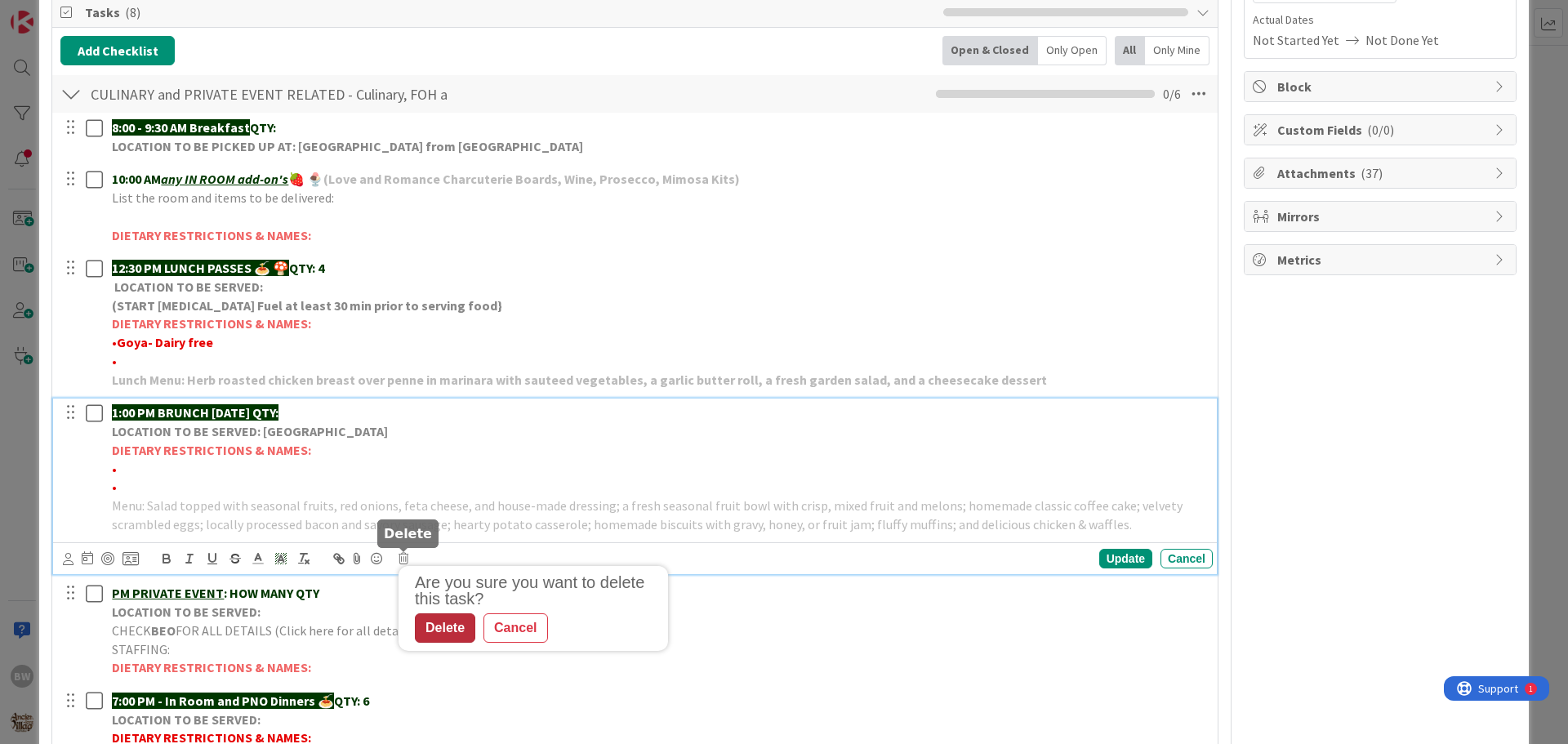
click at [456, 628] on div "Delete" at bounding box center [445, 628] width 60 height 29
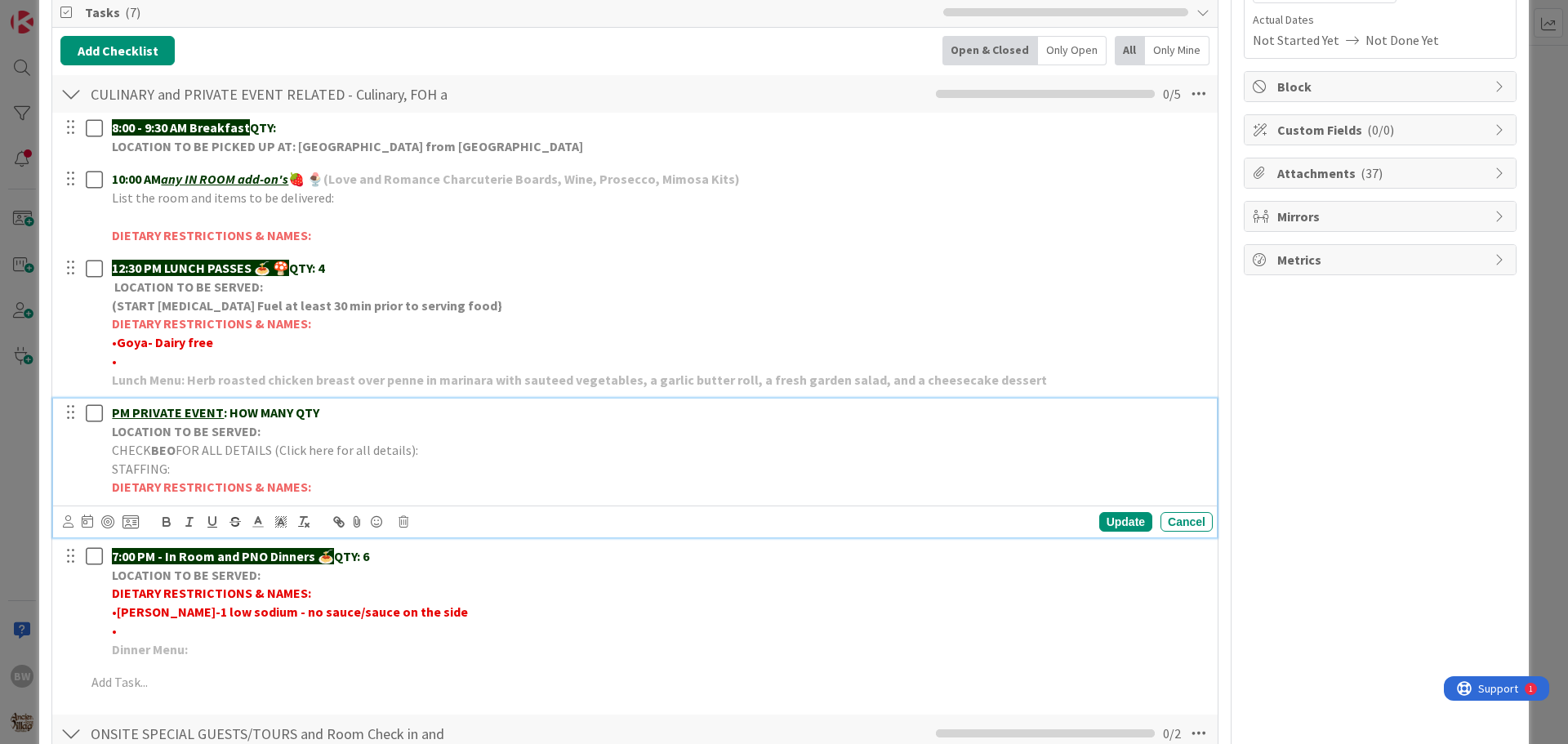
click at [206, 417] on u "PM PRIVATE EVENT" at bounding box center [168, 412] width 112 height 16
click at [404, 525] on icon at bounding box center [403, 522] width 9 height 11
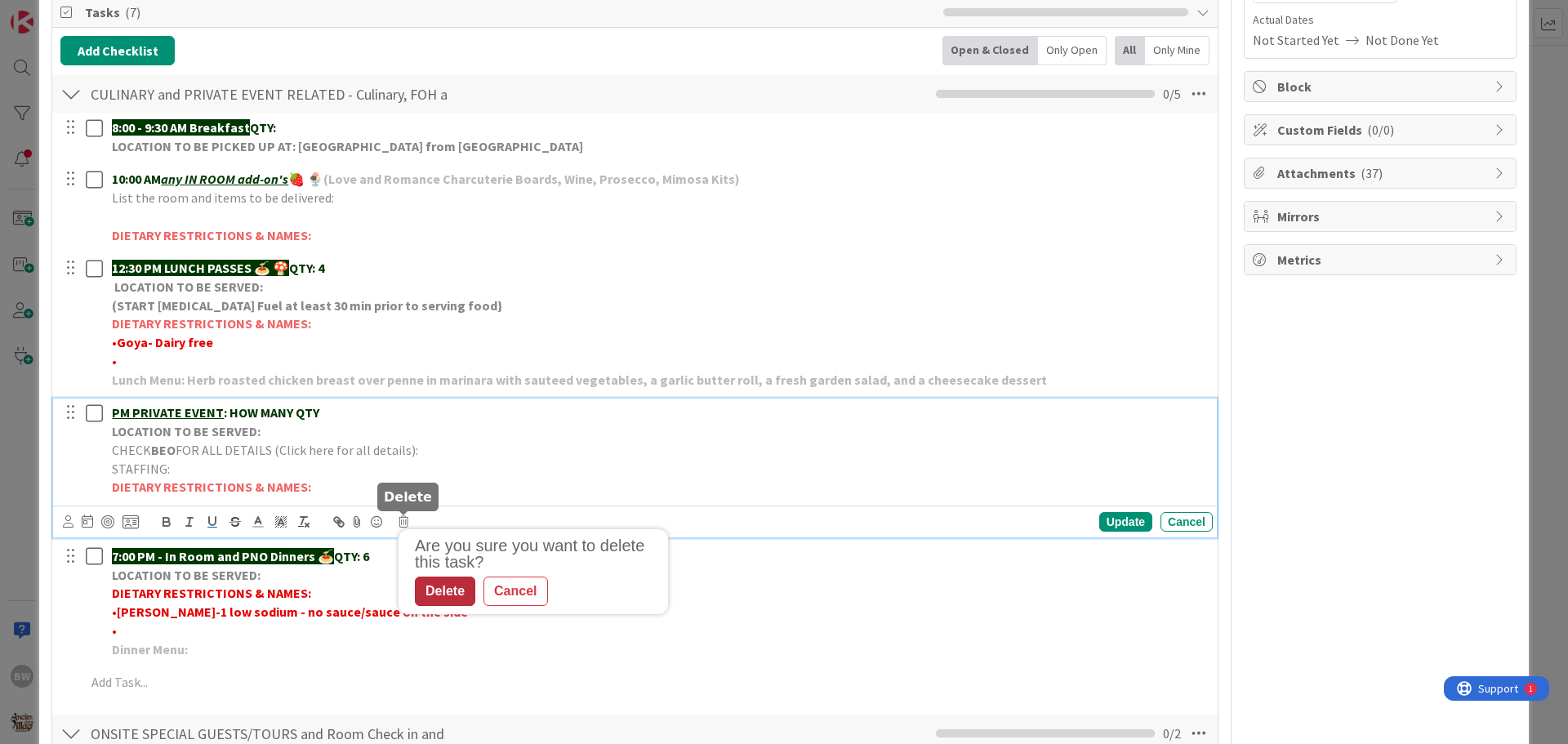
click at [449, 590] on div "Delete" at bounding box center [445, 591] width 60 height 29
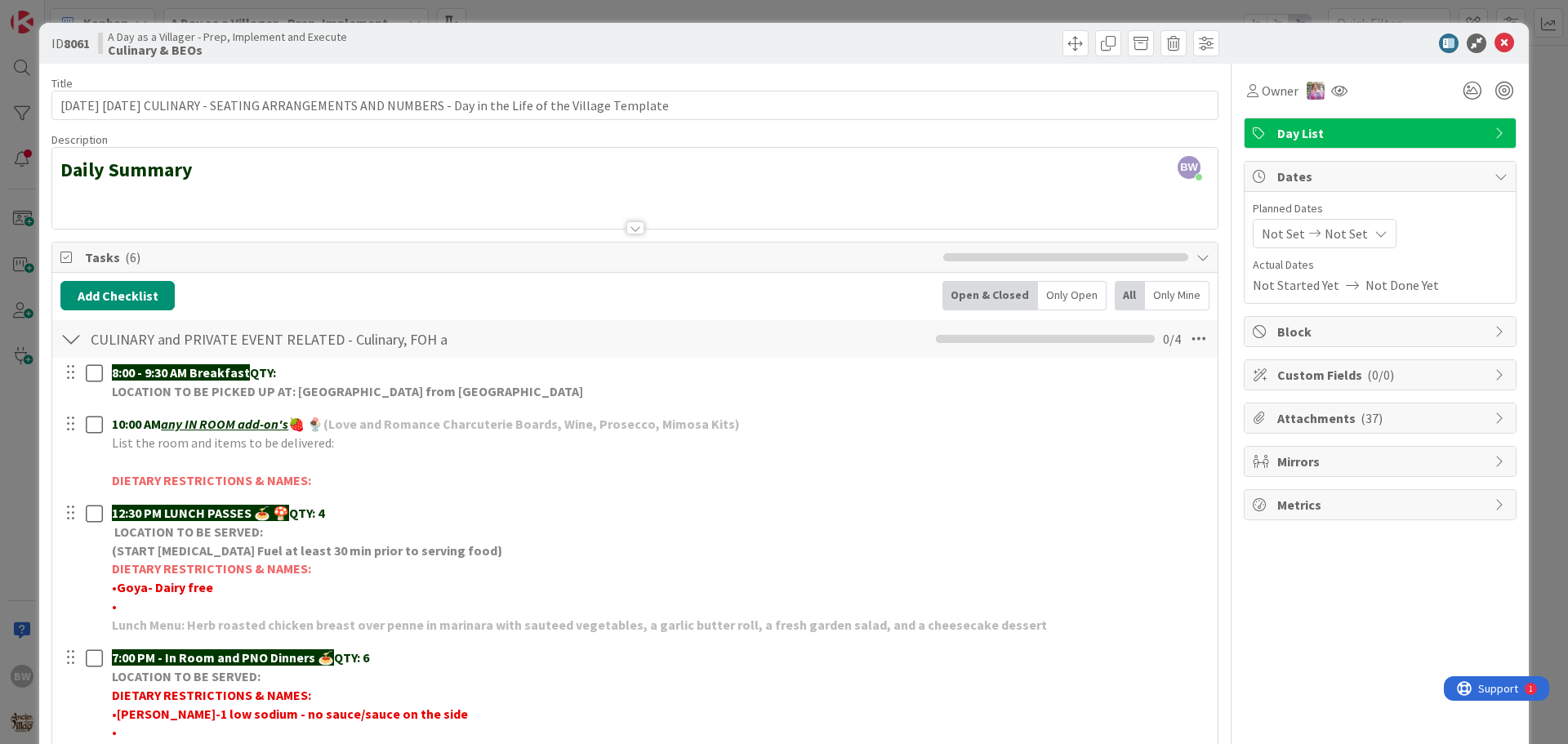
scroll to position [409, 0]
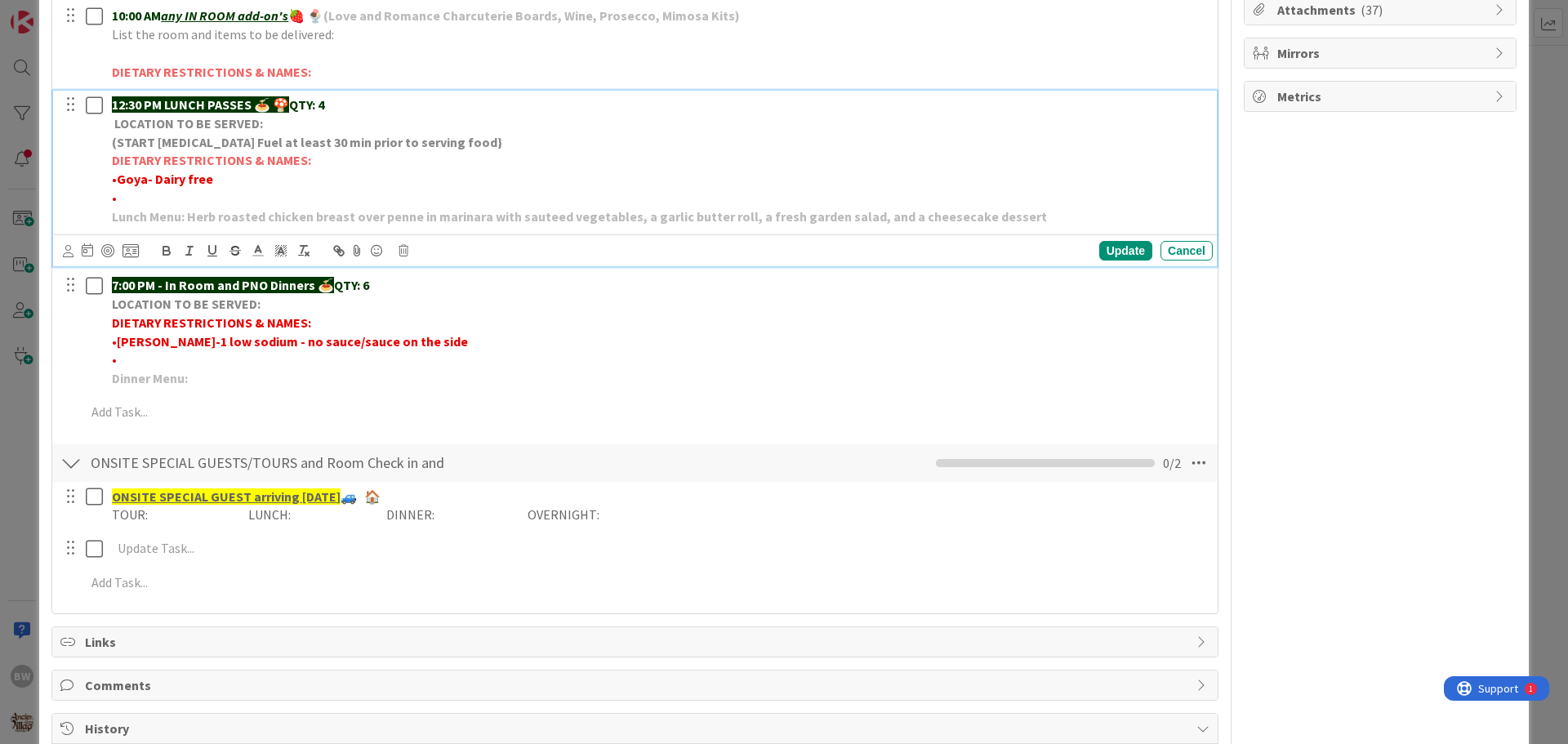
click at [155, 177] on strong "Goya- Dairy free" at bounding box center [165, 178] width 96 height 16
click at [235, 176] on p "• Goya- *1 Dairy free" at bounding box center [659, 179] width 1095 height 19
drag, startPoint x: 260, startPoint y: 176, endPoint x: 232, endPoint y: 182, distance: 28.6
click at [232, 182] on strong "Goya- *1 Dairy free -GOYA" at bounding box center [192, 178] width 151 height 16
click at [168, 245] on icon "button" at bounding box center [167, 251] width 15 height 15
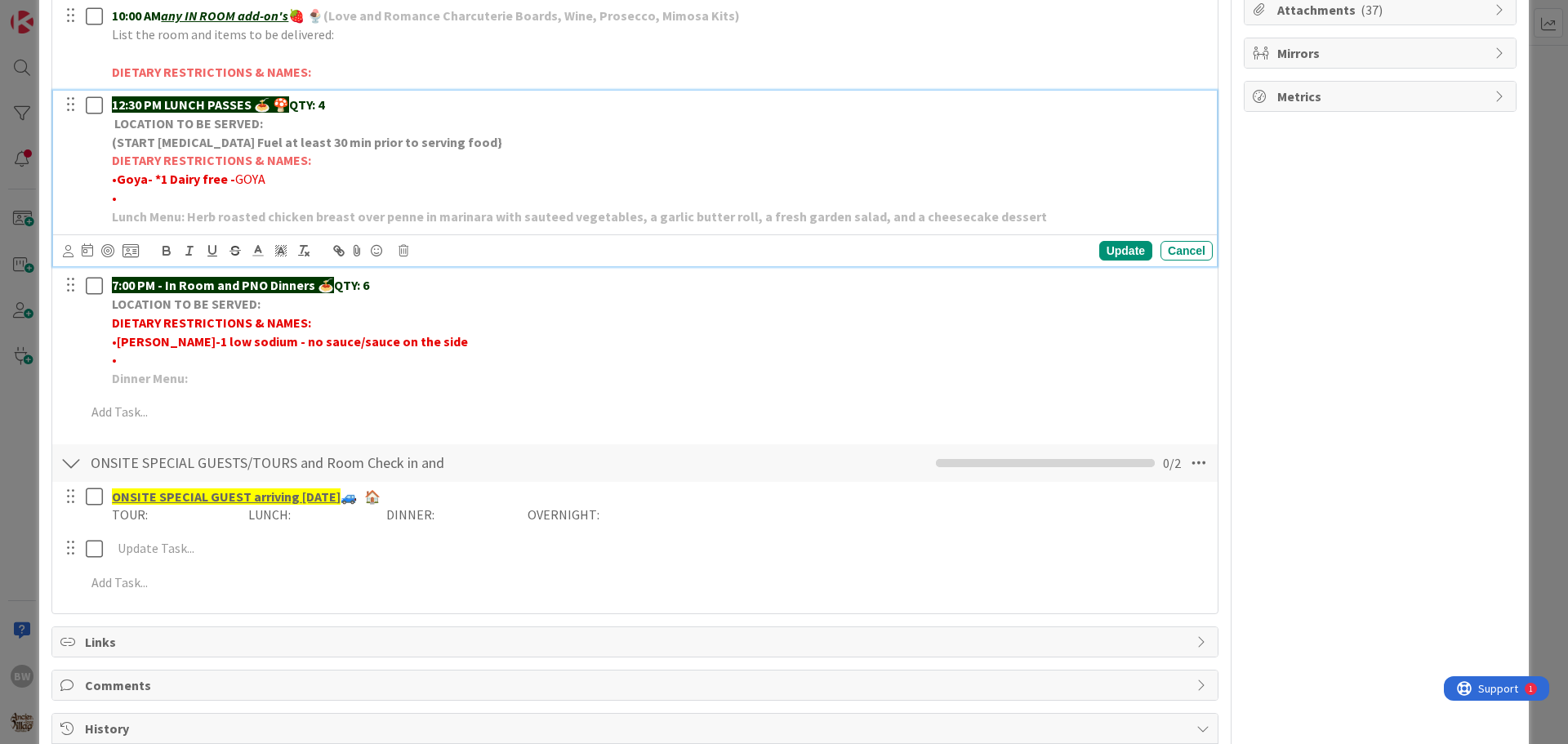
click at [154, 174] on strong "Goya- *1 Dairy free -" at bounding box center [176, 178] width 119 height 16
click at [232, 187] on p "• *1 Dairy free - GOYA" at bounding box center [659, 179] width 1095 height 19
click at [1131, 253] on div "Update" at bounding box center [1126, 251] width 53 height 20
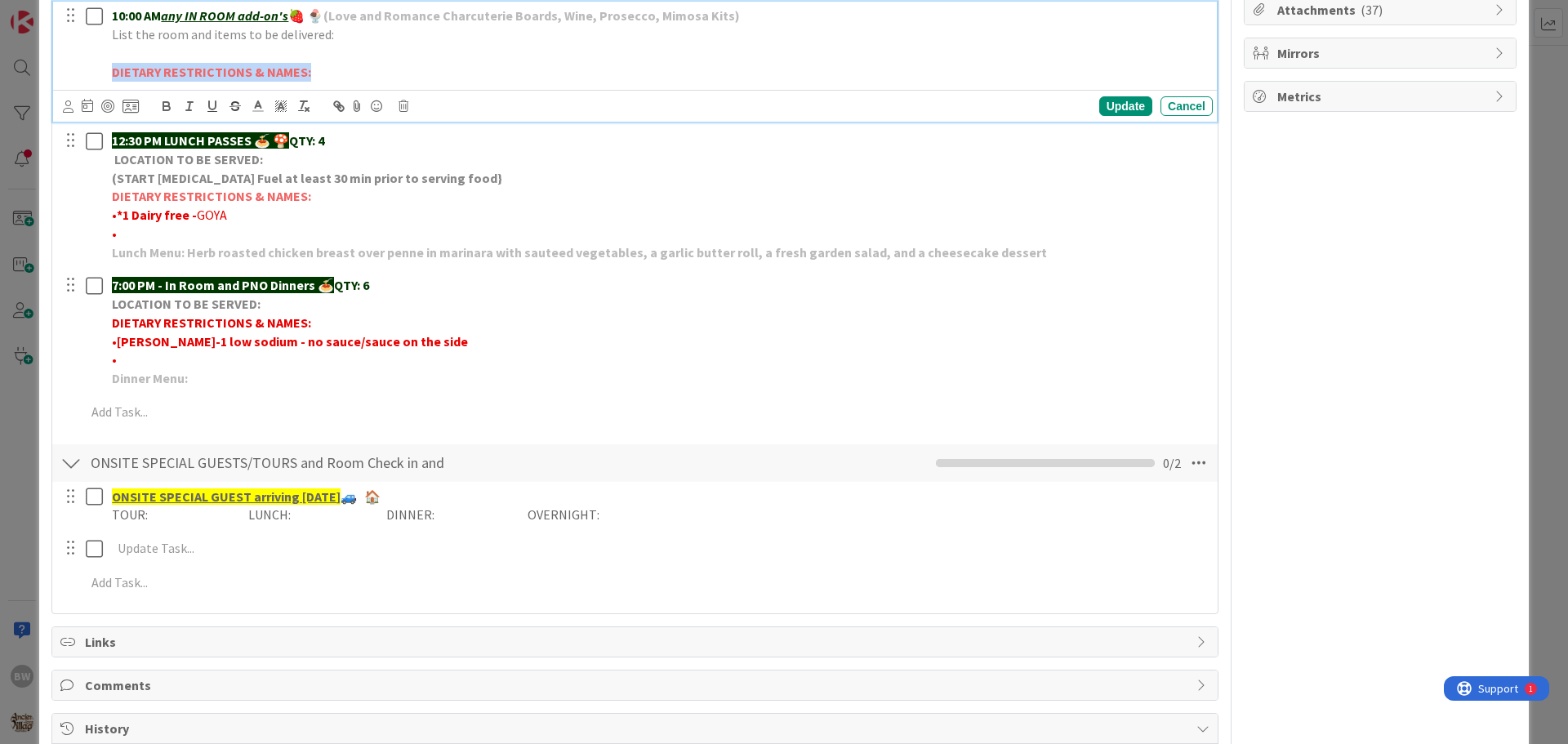
drag, startPoint x: 113, startPoint y: 71, endPoint x: 309, endPoint y: 65, distance: 196.1
click at [309, 65] on p "DIETARY RESTRICTIONS & NAMES:" at bounding box center [659, 73] width 1095 height 19
copy strong "DIETARY RESTRICTIONS & NAMES:"
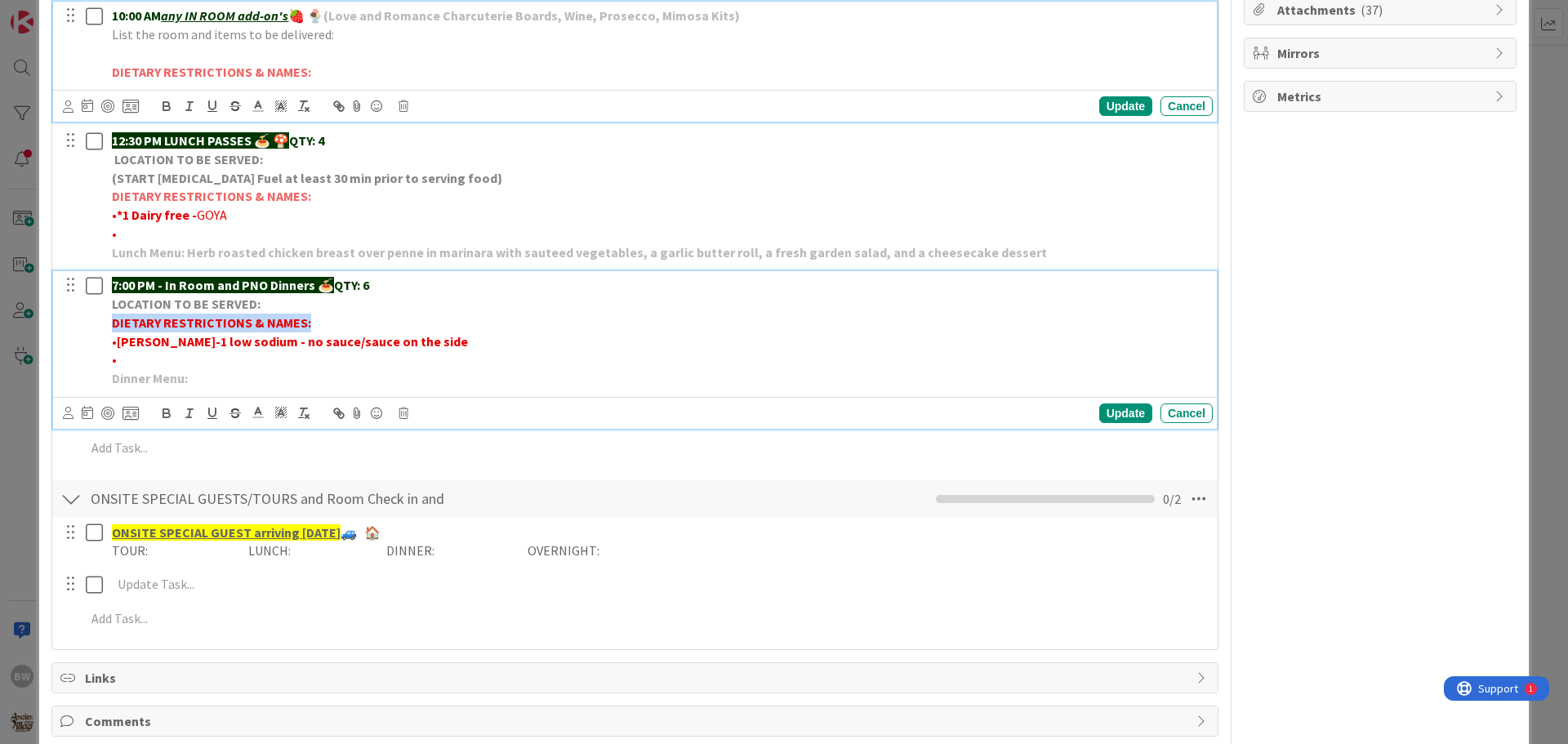
drag, startPoint x: 312, startPoint y: 325, endPoint x: 106, endPoint y: 326, distance: 206.0
click at [106, 326] on div "7:00 PM - In Room and PNO Dinners 🍝 QTY: 6 LOCATION TO BE SERVED: DIETARY RESTR…" at bounding box center [659, 332] width 1107 height 121
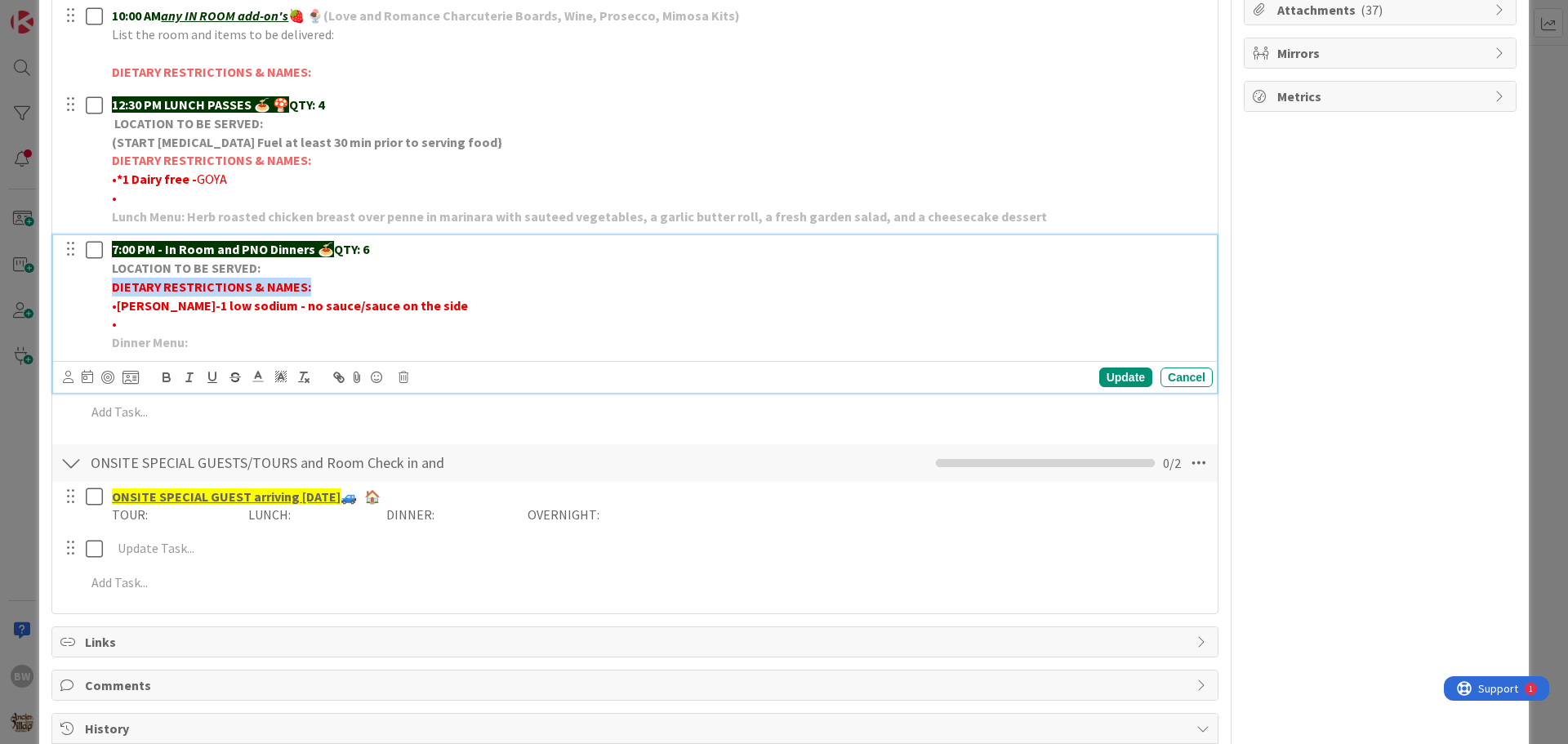
scroll to position [373, 0]
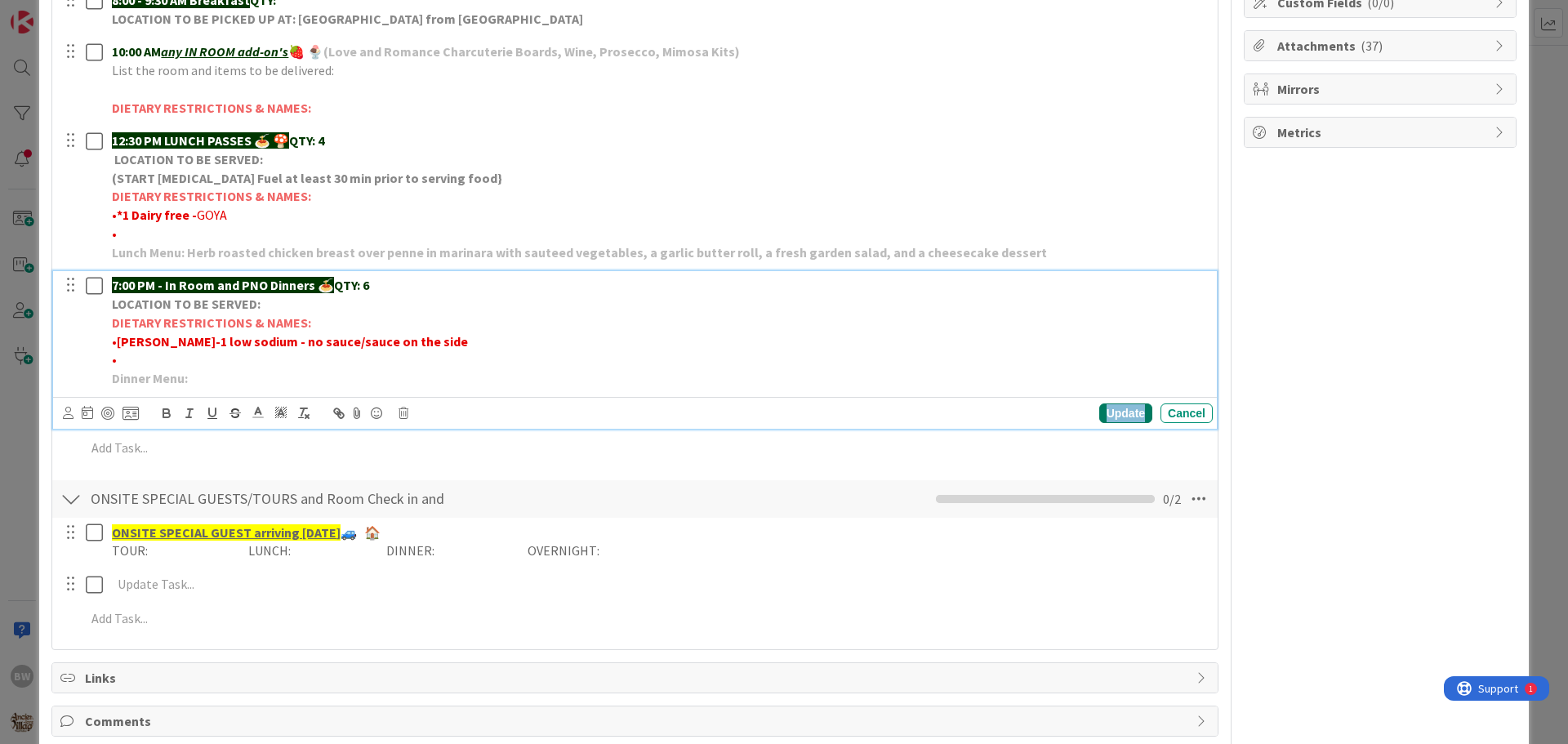
click at [1112, 422] on div "Update" at bounding box center [1126, 413] width 53 height 20
